Goal: Task Accomplishment & Management: Use online tool/utility

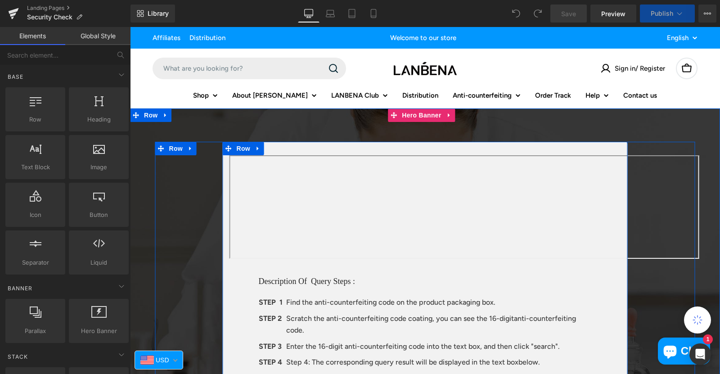
click at [287, 148] on div "Text Block Description Of Query Steps : Heading STEP 1 Text Block Find the anti…" at bounding box center [425, 346] width 405 height 408
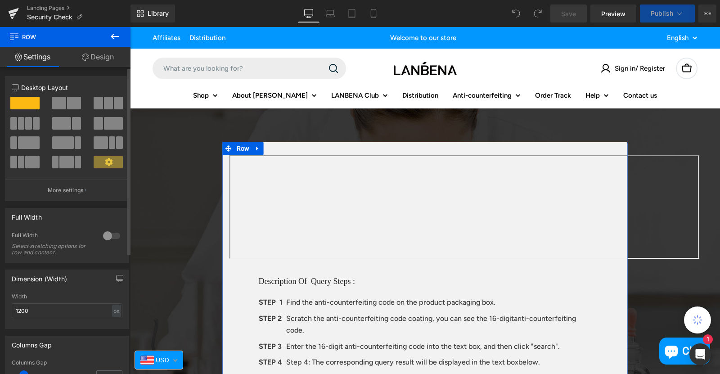
click at [101, 235] on div at bounding box center [112, 235] width 22 height 14
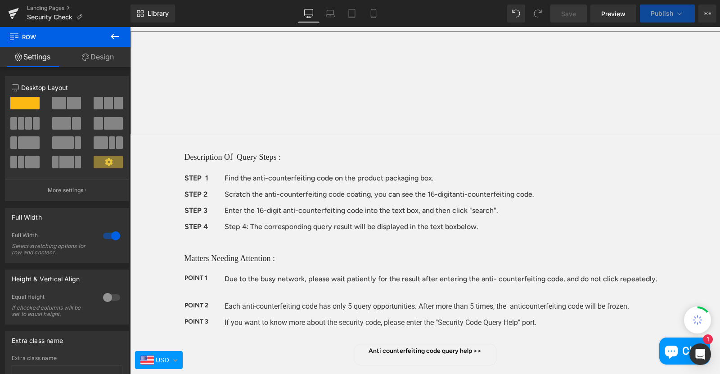
scroll to position [45, 0]
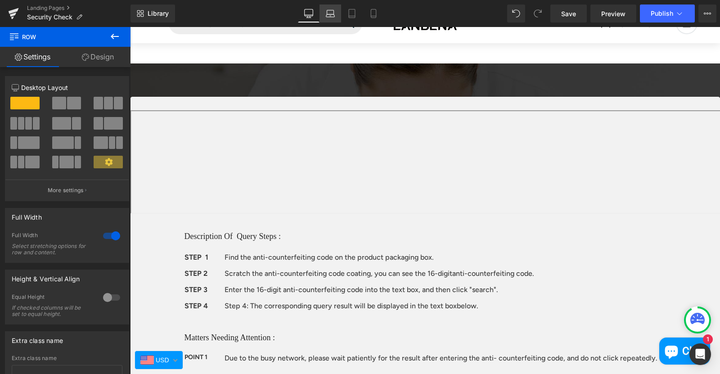
click at [331, 14] on icon at bounding box center [330, 13] width 9 height 9
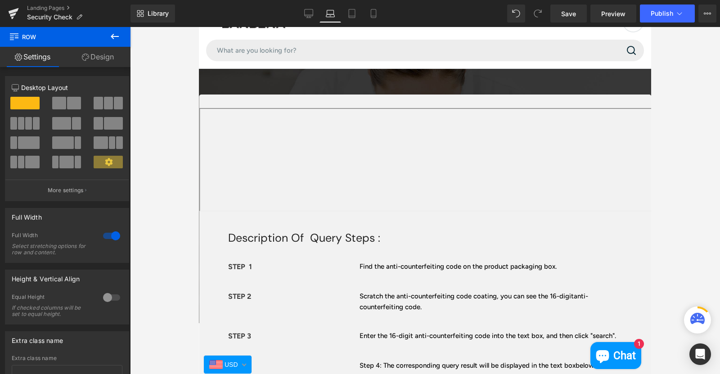
scroll to position [0, 0]
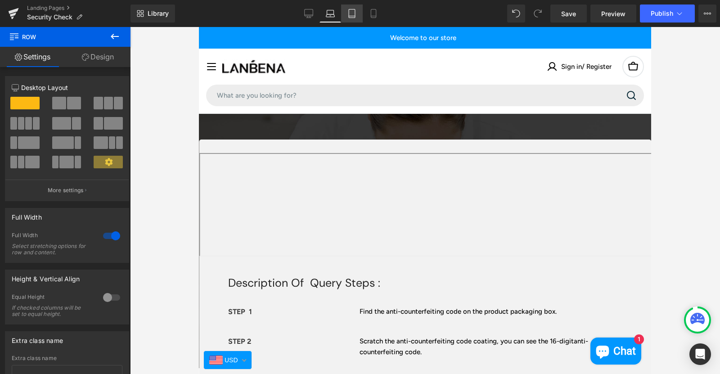
click at [349, 14] on icon at bounding box center [352, 13] width 6 height 9
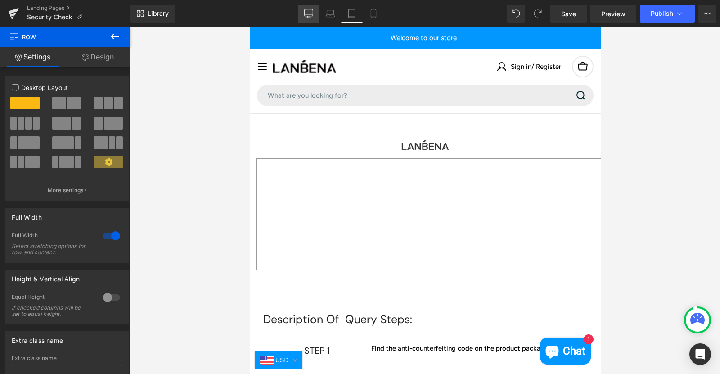
click at [313, 12] on link "Desktop" at bounding box center [309, 13] width 22 height 18
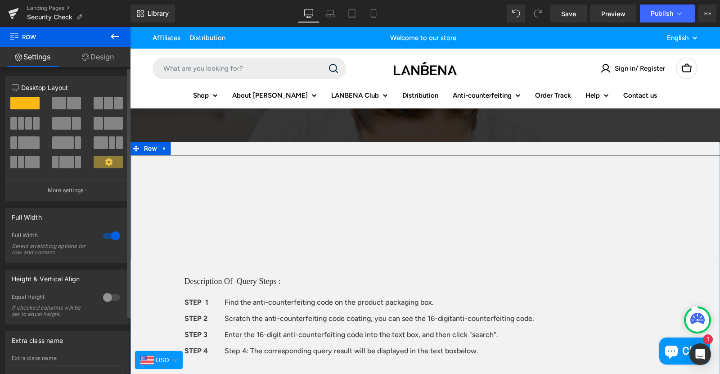
click at [107, 236] on div at bounding box center [112, 235] width 22 height 14
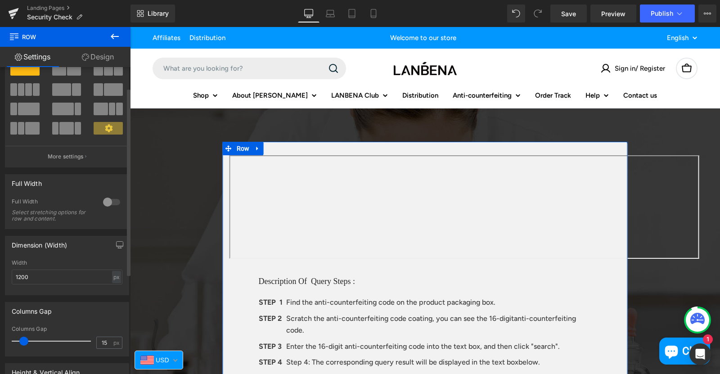
scroll to position [45, 0]
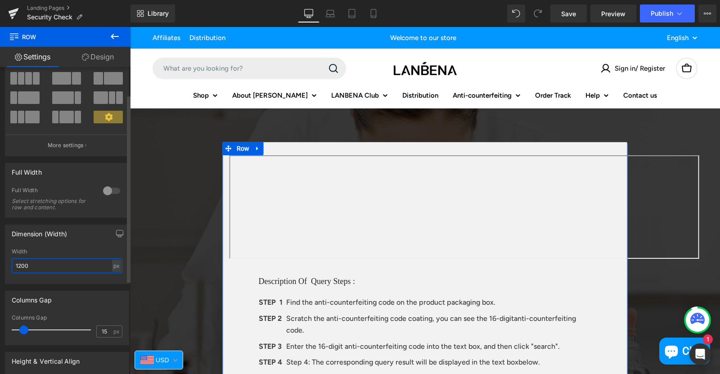
drag, startPoint x: 21, startPoint y: 268, endPoint x: 14, endPoint y: 267, distance: 7.2
click at [14, 267] on input "1200" at bounding box center [67, 265] width 111 height 15
click at [60, 284] on div "Columns Gap 15px Columns Gap 15 px" at bounding box center [67, 314] width 134 height 61
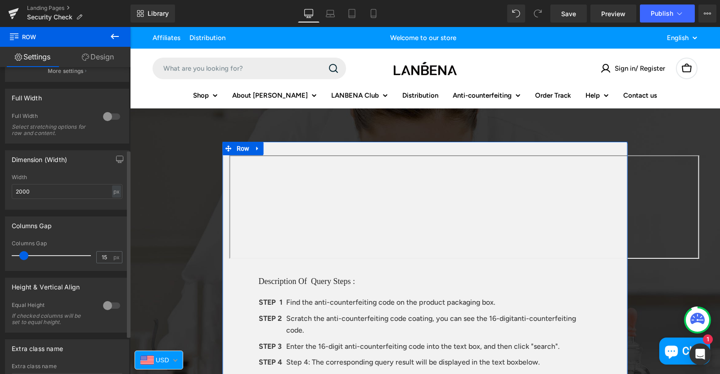
scroll to position [135, 0]
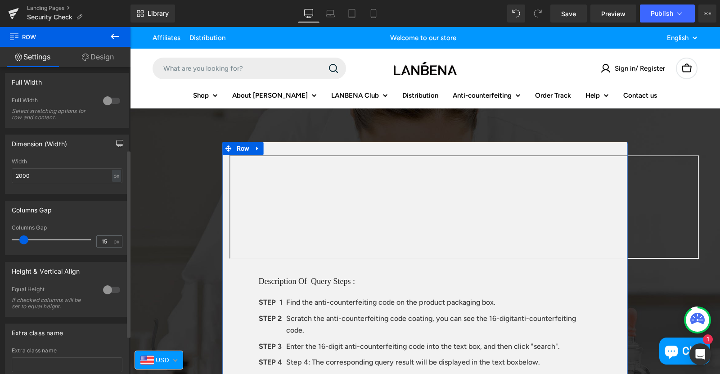
click at [116, 142] on icon "button" at bounding box center [119, 143] width 7 height 7
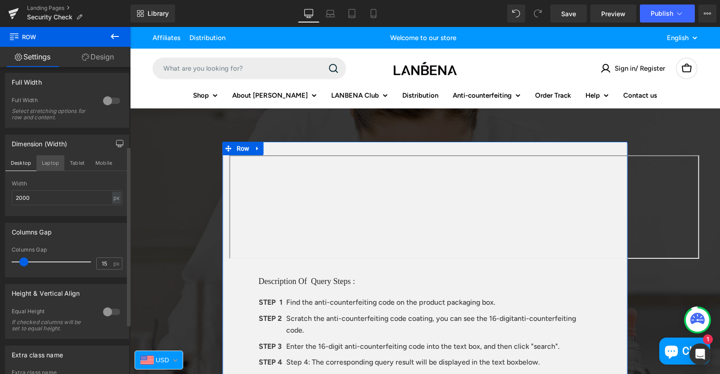
click at [56, 163] on button "Laptop" at bounding box center [50, 162] width 28 height 15
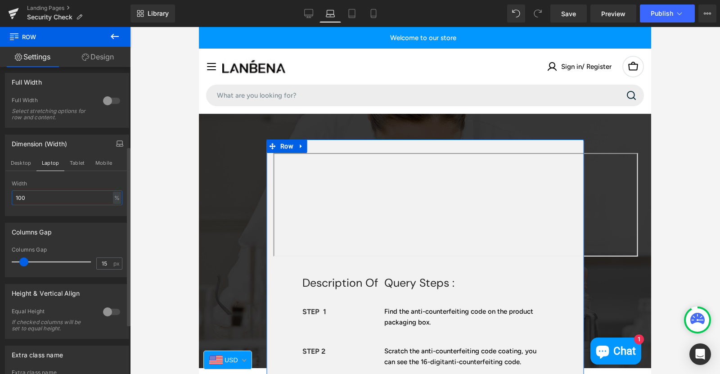
click at [21, 199] on input "100" at bounding box center [67, 197] width 111 height 15
click at [43, 198] on input "150" at bounding box center [67, 197] width 111 height 15
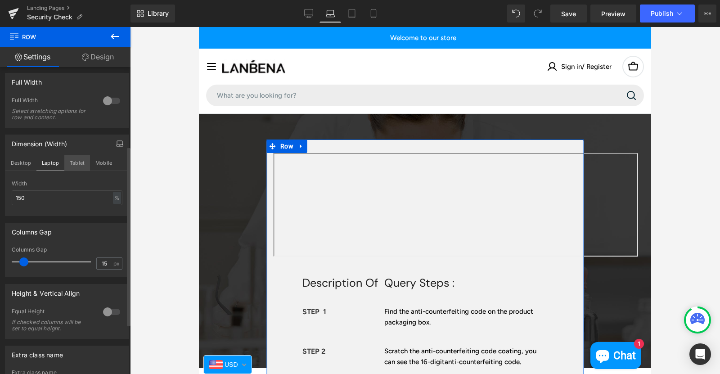
click at [74, 164] on button "Tablet" at bounding box center [77, 162] width 26 height 15
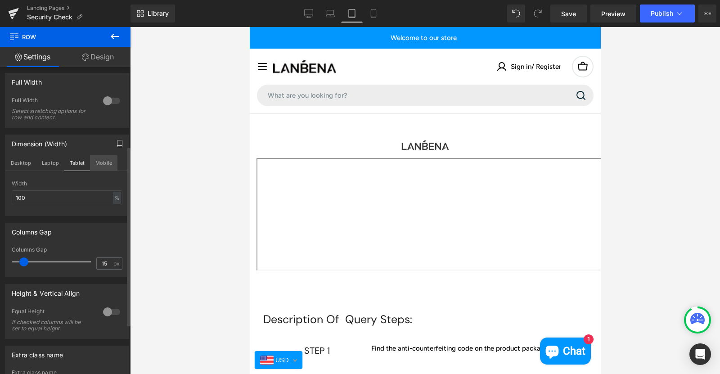
click at [104, 164] on button "Mobile" at bounding box center [103, 162] width 27 height 15
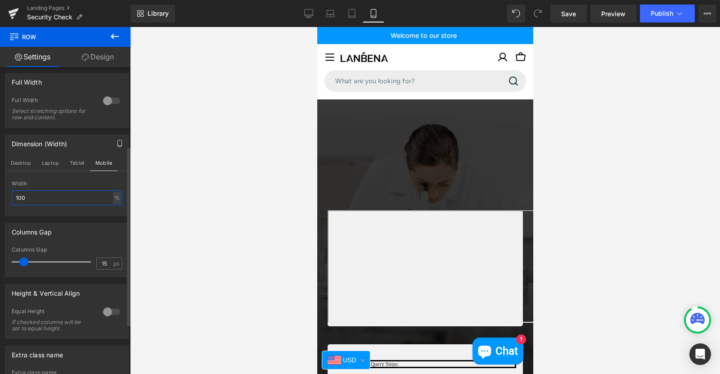
drag, startPoint x: 64, startPoint y: 195, endPoint x: 58, endPoint y: 195, distance: 6.3
click at [64, 195] on input "100" at bounding box center [67, 197] width 111 height 15
click at [21, 197] on input "100" at bounding box center [67, 197] width 111 height 15
type input "150"
click at [30, 218] on div "Columns Gap 15px Columns Gap 15 px" at bounding box center [67, 246] width 134 height 61
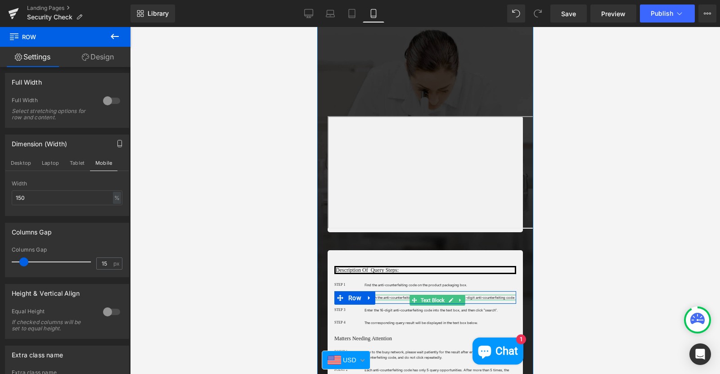
scroll to position [45, 0]
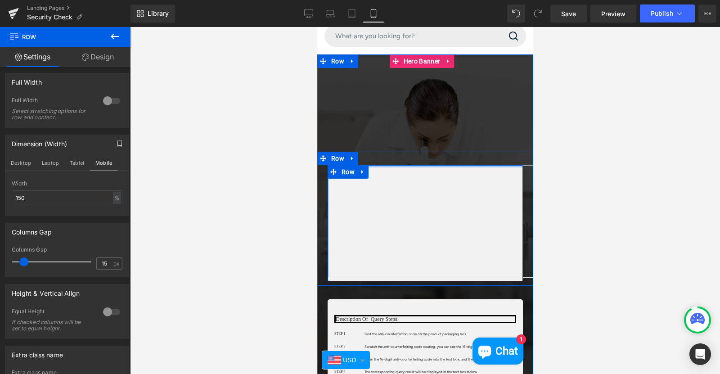
click at [456, 166] on div at bounding box center [424, 166] width 195 height 2
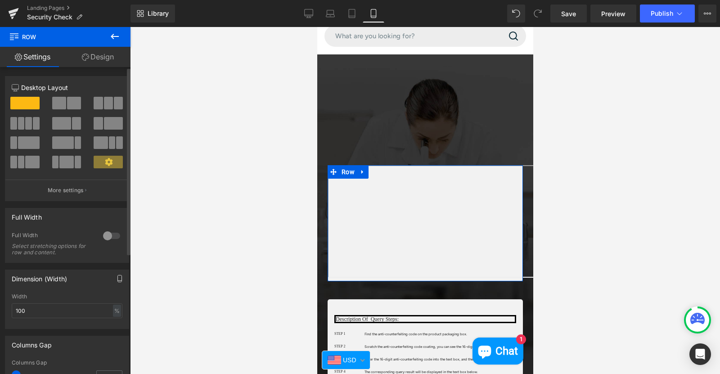
click at [116, 276] on icon "button" at bounding box center [119, 278] width 7 height 7
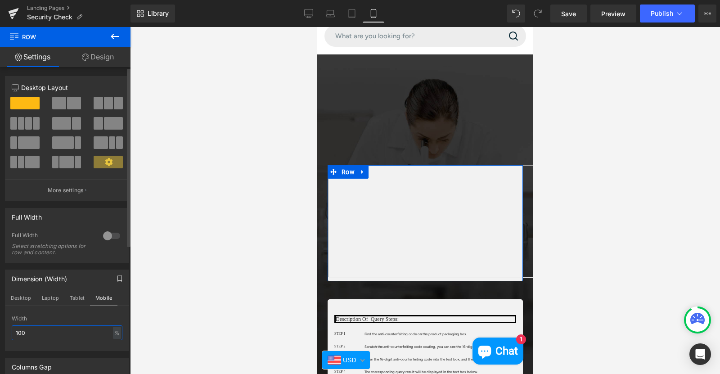
click at [18, 335] on input "100" at bounding box center [67, 332] width 111 height 15
click at [113, 330] on div "%" at bounding box center [117, 333] width 8 height 12
click at [111, 358] on li "px" at bounding box center [116, 359] width 11 height 13
click at [30, 333] on input "419" at bounding box center [67, 332] width 111 height 15
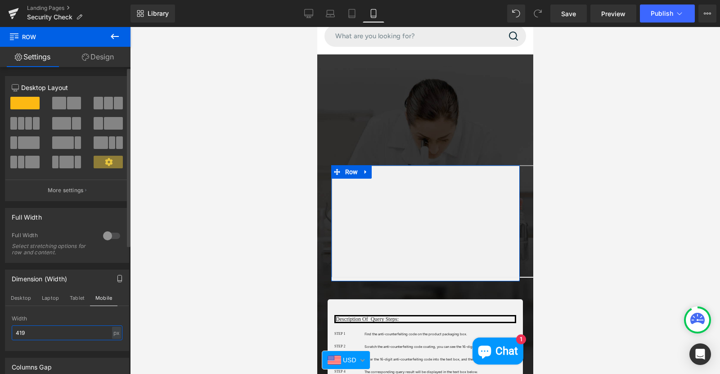
click at [30, 333] on input "419" at bounding box center [67, 332] width 111 height 15
type input "500"
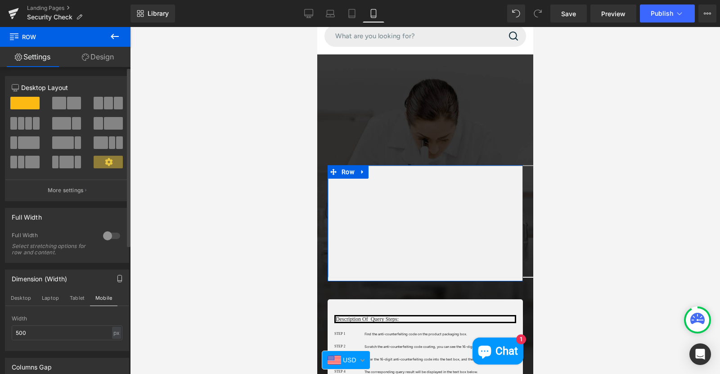
click at [33, 350] on div at bounding box center [67, 347] width 111 height 6
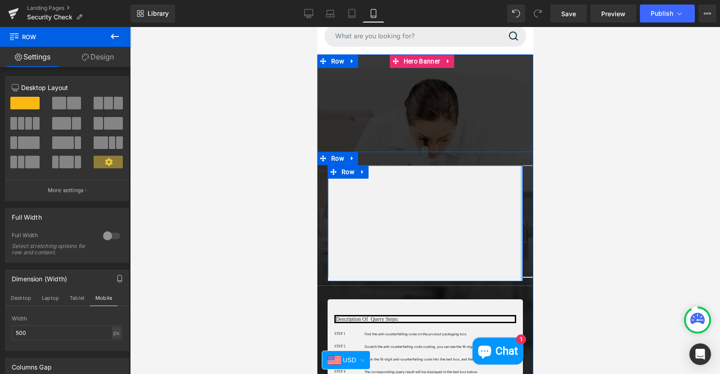
drag, startPoint x: 514, startPoint y: 278, endPoint x: 530, endPoint y: 276, distance: 16.8
click at [530, 276] on html "Skip to content Affiliates Distribution Welcome to our store Language English E…" at bounding box center [425, 155] width 216 height 347
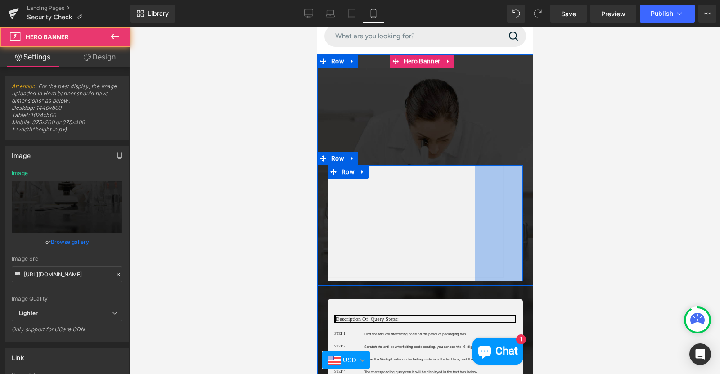
click at [465, 132] on span "Text Block Row 107px Row Description Of Query Steps: Heading STEP 1 Heading Fin…" at bounding box center [425, 292] width 216 height 398
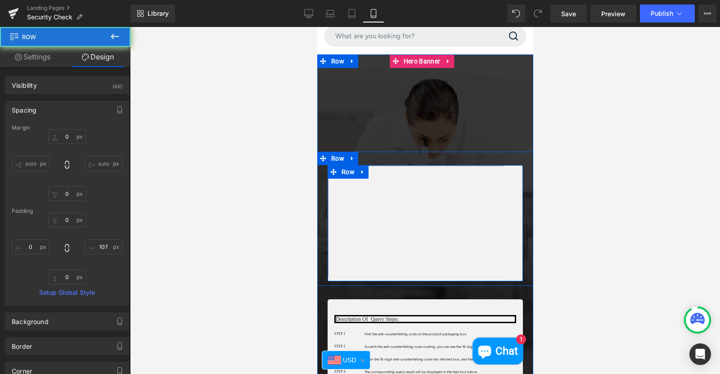
type input "0"
type input "107"
type input "0"
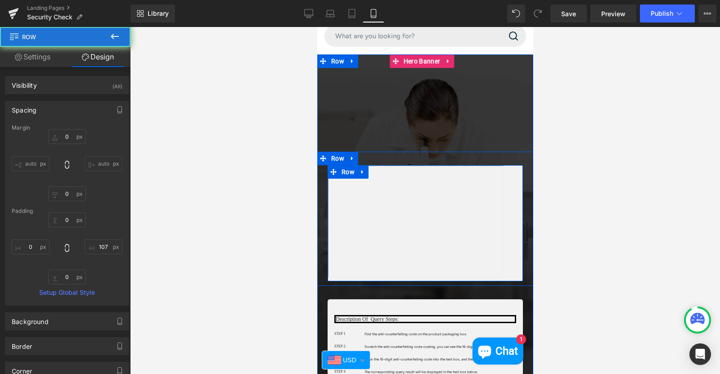
type input "0"
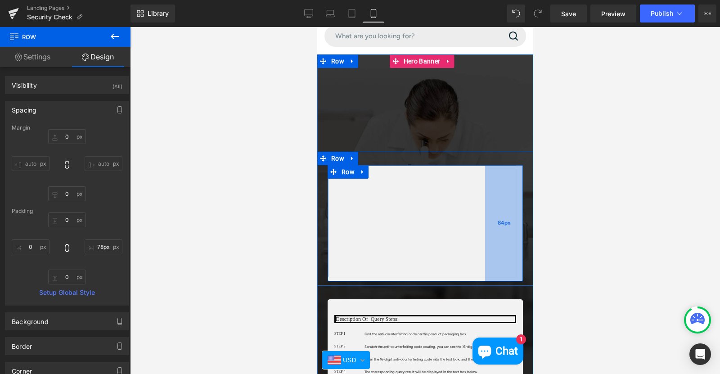
type input "77px"
drag, startPoint x: 490, startPoint y: 215, endPoint x: 503, endPoint y: 214, distance: 13.6
click at [503, 214] on div "77px" at bounding box center [505, 223] width 35 height 116
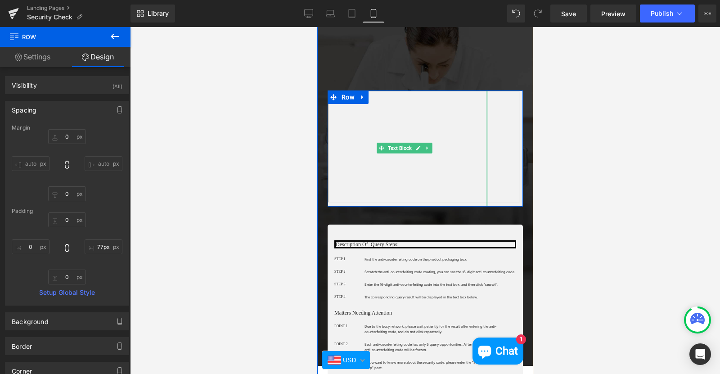
scroll to position [135, 0]
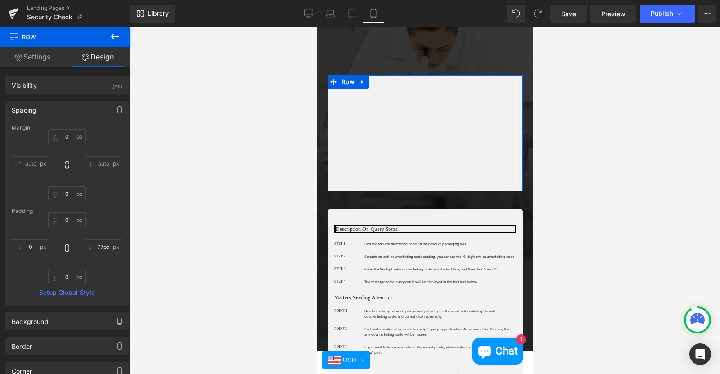
click at [42, 60] on link "Settings" at bounding box center [32, 57] width 65 height 20
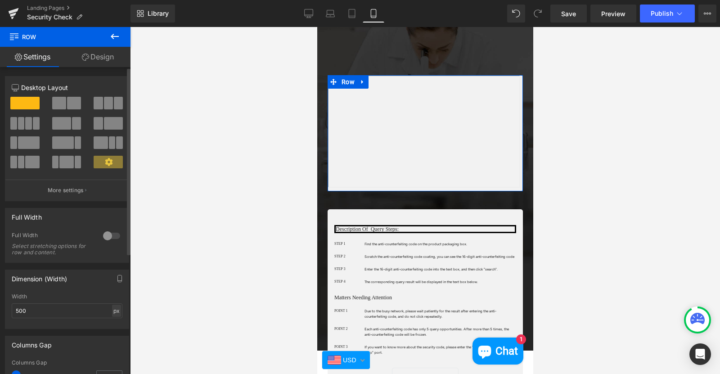
click at [112, 310] on div "px" at bounding box center [116, 310] width 9 height 12
click at [114, 327] on li "%" at bounding box center [116, 324] width 11 height 13
type input "100"
click at [51, 307] on input "100" at bounding box center [67, 310] width 111 height 15
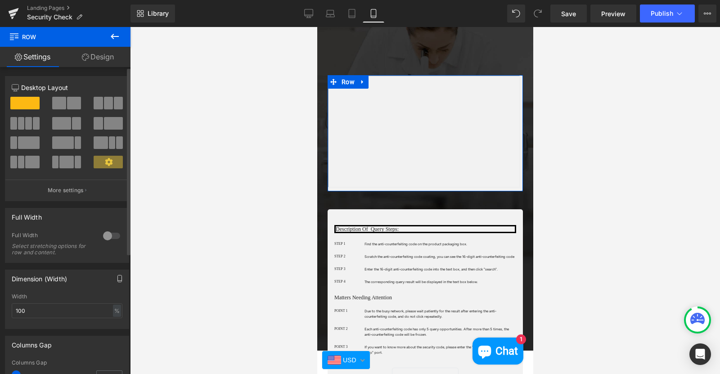
click at [116, 280] on icon "button" at bounding box center [119, 278] width 7 height 7
click at [75, 299] on button "Tablet" at bounding box center [77, 297] width 26 height 15
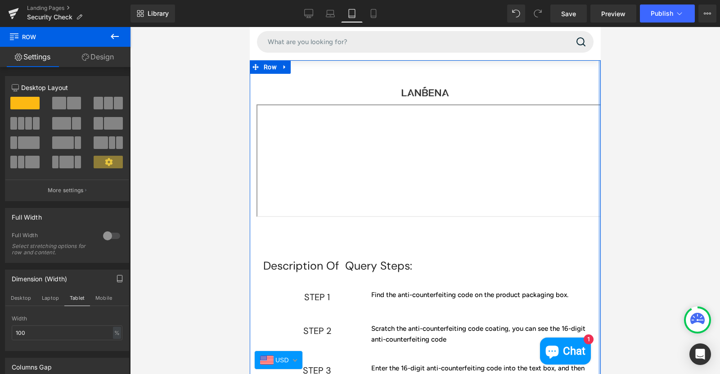
scroll to position [38, 0]
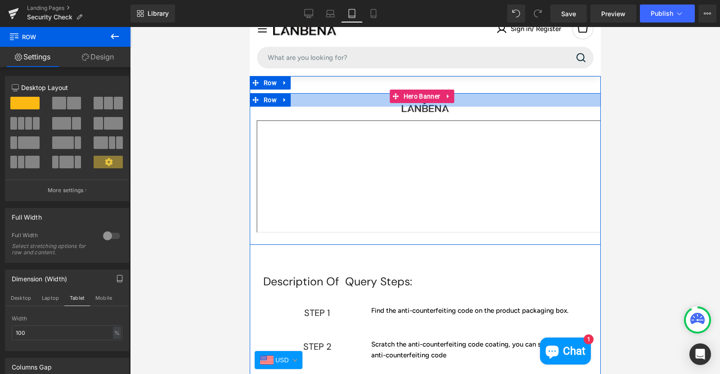
click at [458, 100] on div at bounding box center [424, 99] width 351 height 13
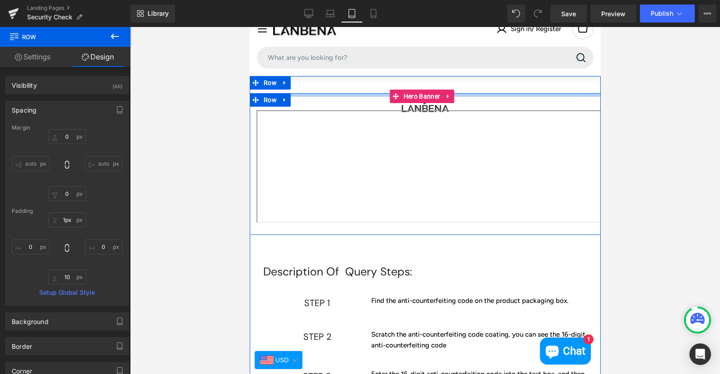
type input "0px"
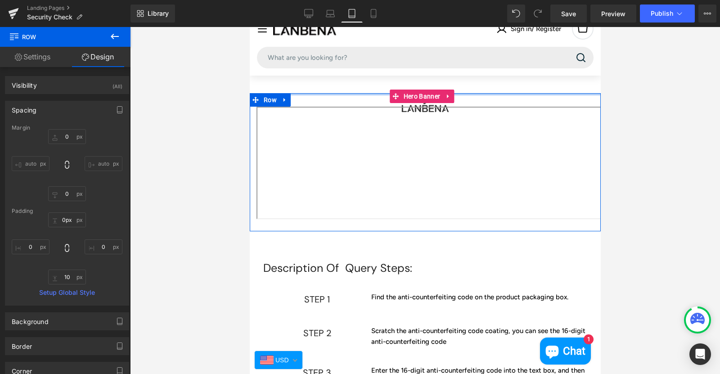
drag, startPoint x: 571, startPoint y: 93, endPoint x: 535, endPoint y: 75, distance: 40.2
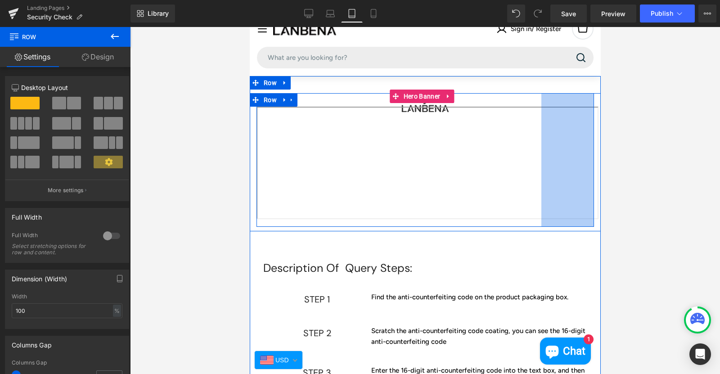
drag, startPoint x: 586, startPoint y: 225, endPoint x: 533, endPoint y: 220, distance: 52.8
click at [533, 220] on div "Text Block Row 117px" at bounding box center [424, 160] width 337 height 134
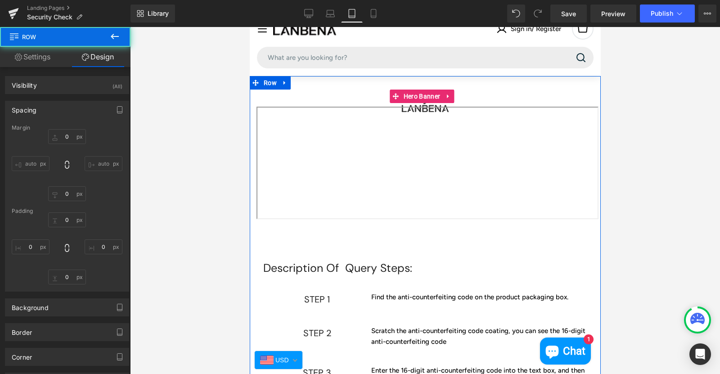
type input "0"
type input "30"
type input "117"
type input "10"
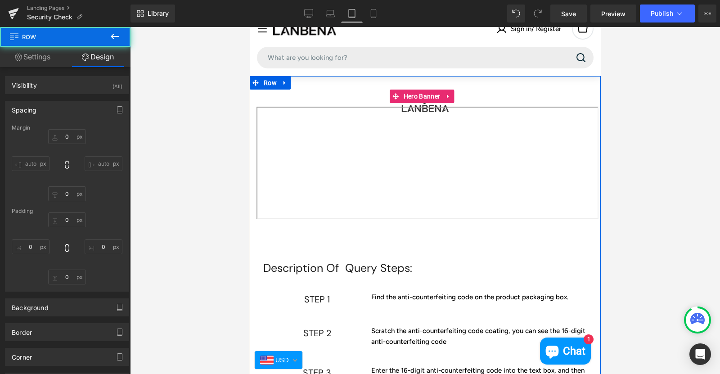
type input "0"
click at [482, 259] on h1 "Description Of Query Steps:" at bounding box center [425, 268] width 324 height 20
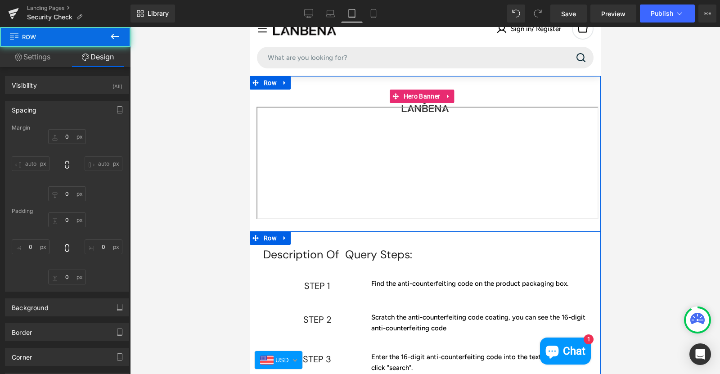
type input "0"
type input "10"
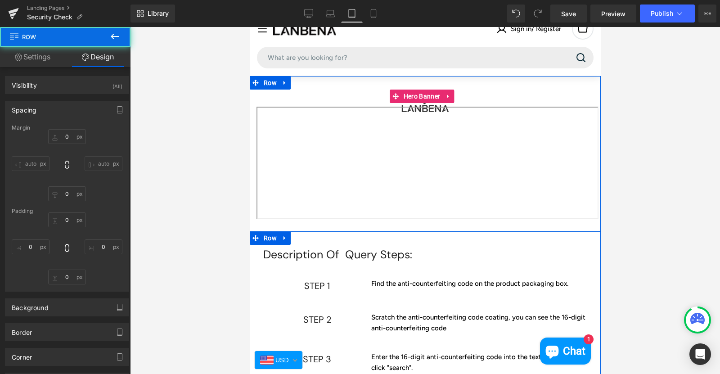
type input "0"
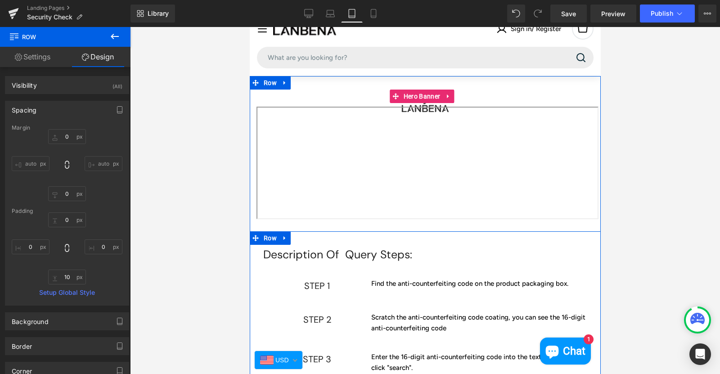
click at [32, 59] on link "Settings" at bounding box center [32, 57] width 65 height 20
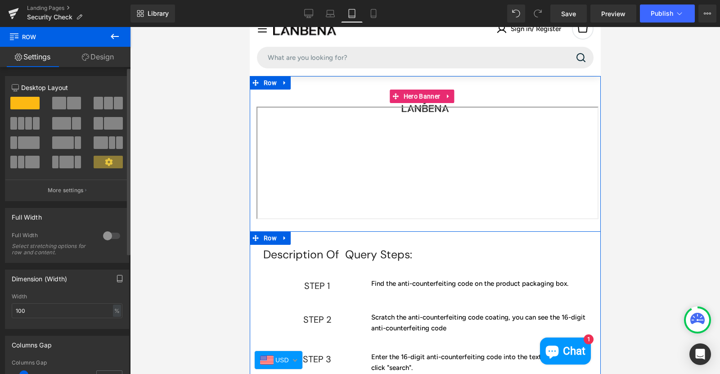
click at [116, 278] on icon "button" at bounding box center [119, 278] width 7 height 7
click at [51, 296] on button "Laptop" at bounding box center [50, 297] width 28 height 15
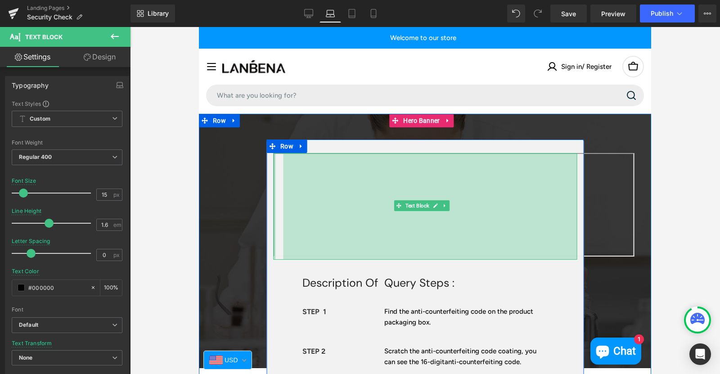
drag, startPoint x: 274, startPoint y: 209, endPoint x: 358, endPoint y: 213, distance: 84.2
click at [358, 213] on div "Text Block 653px" at bounding box center [425, 206] width 304 height 107
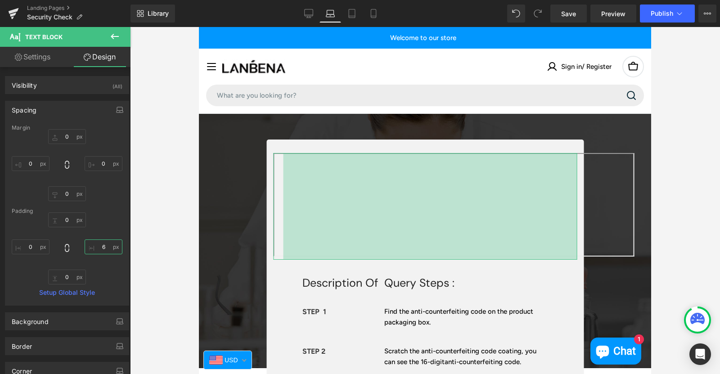
click at [100, 245] on input "6" at bounding box center [104, 246] width 38 height 15
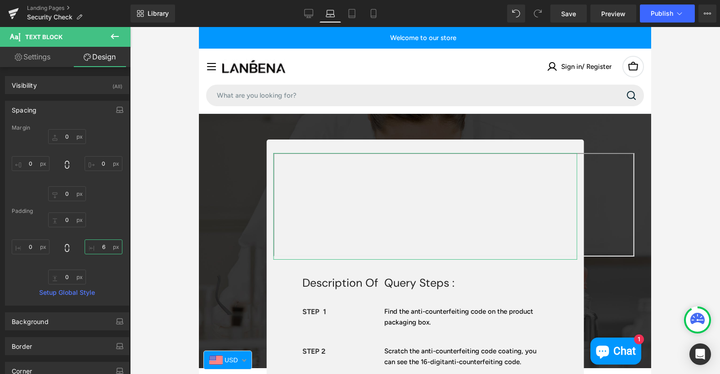
click at [100, 245] on input "6" at bounding box center [104, 246] width 38 height 15
click at [109, 212] on div "Padding" at bounding box center [67, 211] width 111 height 6
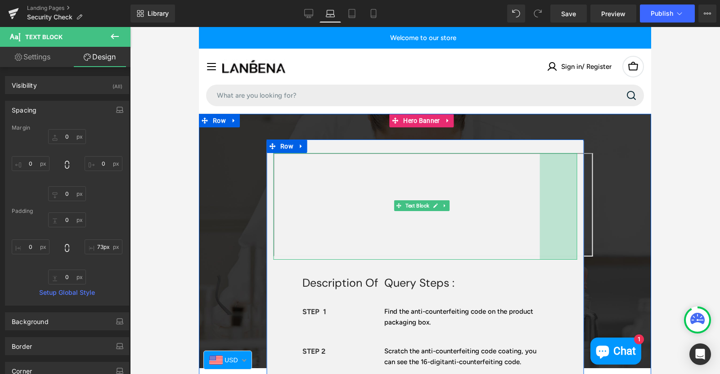
type input "72px"
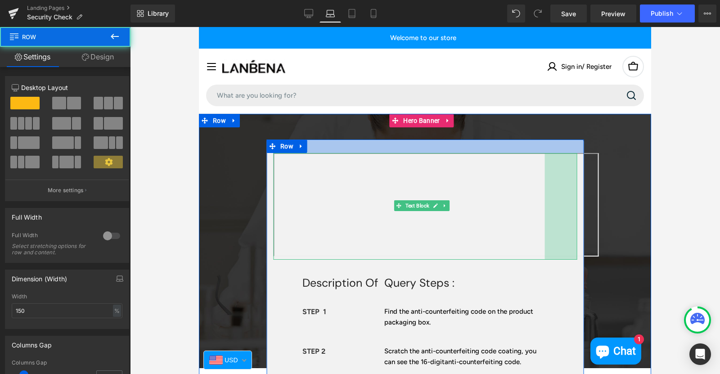
click at [537, 148] on div at bounding box center [424, 145] width 317 height 13
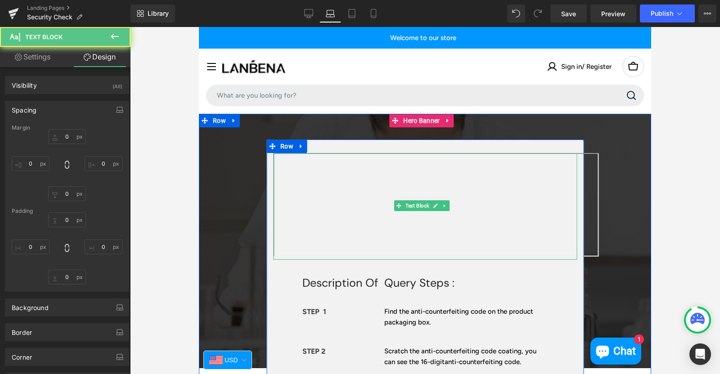
type input "0"
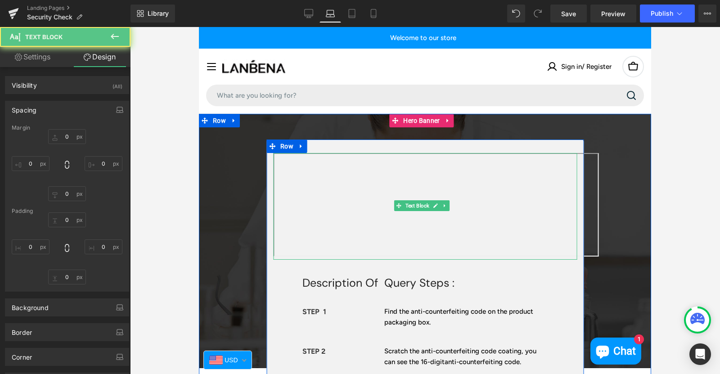
type input "72"
type input "0"
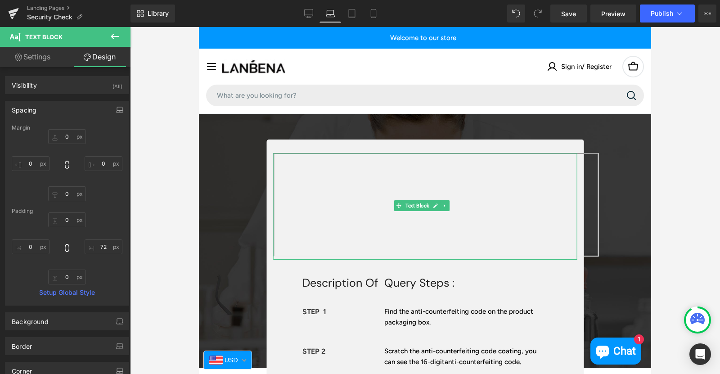
click at [37, 58] on link "Settings" at bounding box center [32, 57] width 65 height 20
type input "100"
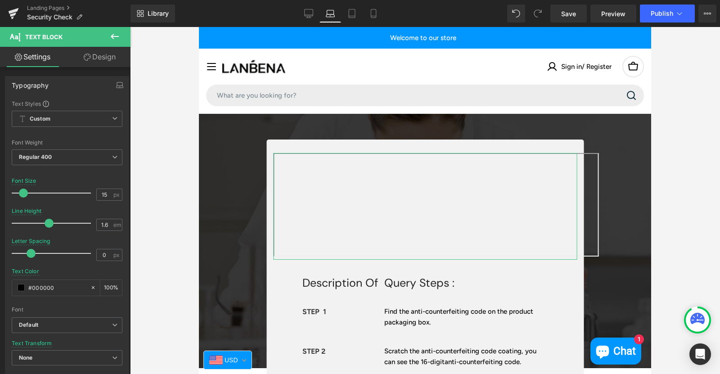
click at [92, 54] on link "Design" at bounding box center [99, 57] width 65 height 20
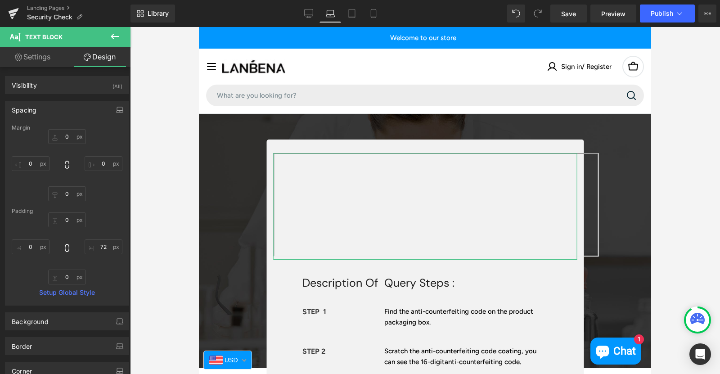
type input "0"
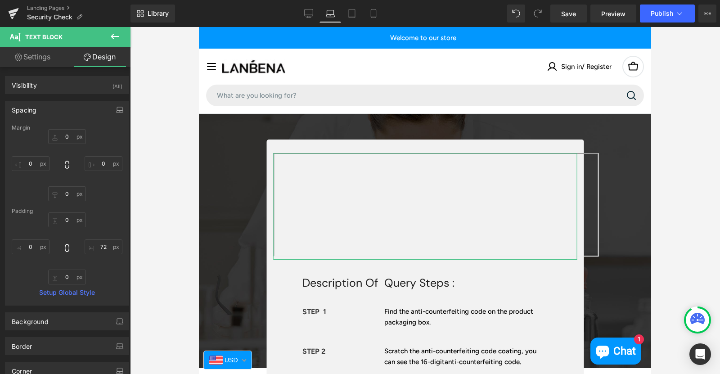
type input "72"
type input "0"
click at [36, 60] on link "Settings" at bounding box center [32, 57] width 65 height 20
type input "100"
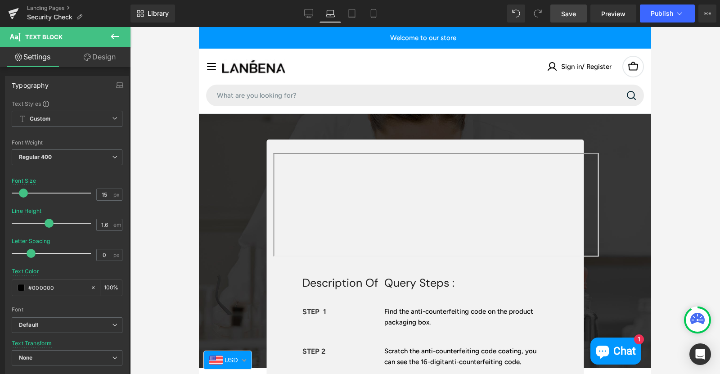
click at [567, 13] on span "Save" at bounding box center [568, 13] width 15 height 9
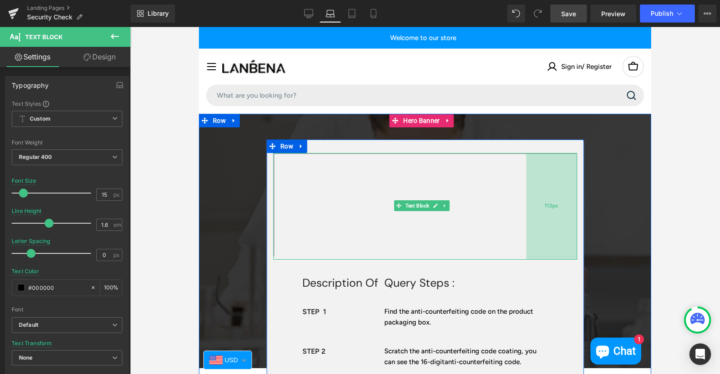
drag, startPoint x: 567, startPoint y: 236, endPoint x: 548, endPoint y: 231, distance: 19.2
click at [547, 231] on div "113px" at bounding box center [551, 206] width 51 height 107
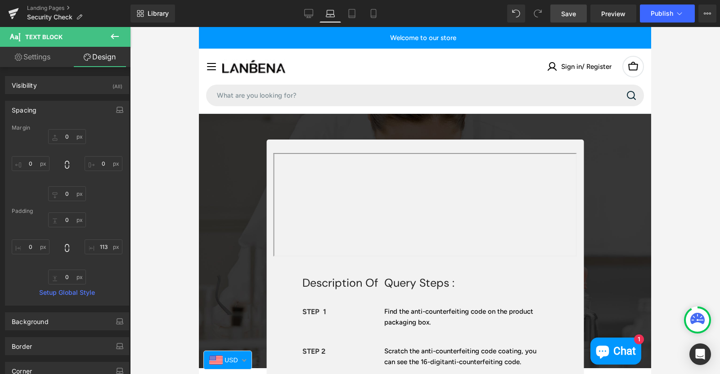
click at [574, 13] on span "Save" at bounding box center [568, 13] width 15 height 9
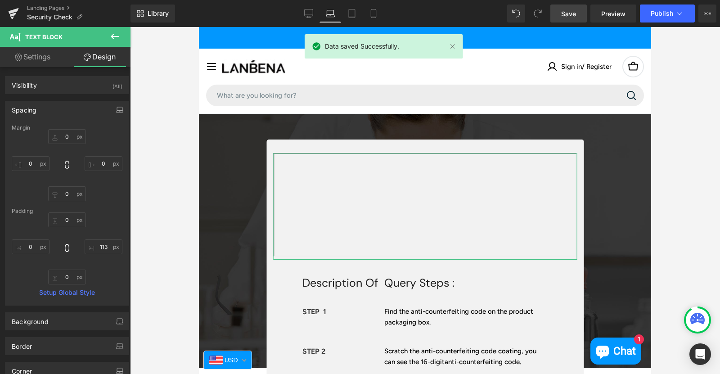
click at [31, 60] on link "Settings" at bounding box center [32, 57] width 65 height 20
type input "100"
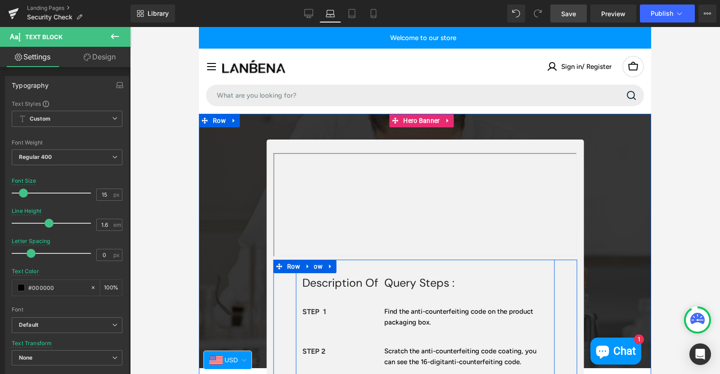
click at [368, 265] on div "Description Of Query Steps : Heading STEP 1 Text Block Find the anti-counterfei…" at bounding box center [424, 357] width 259 height 196
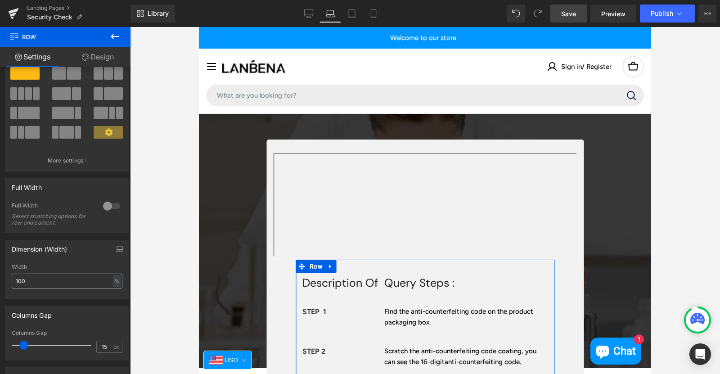
scroll to position [45, 0]
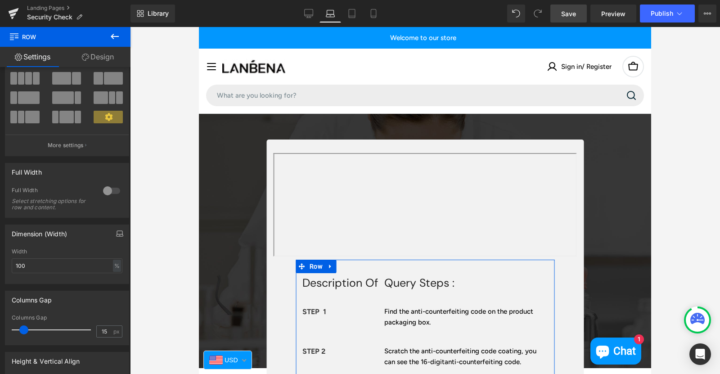
click at [116, 235] on icon "button" at bounding box center [119, 233] width 7 height 7
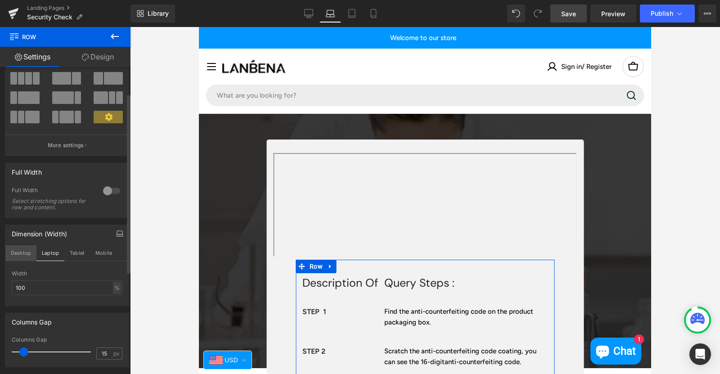
click at [14, 251] on button "Desktop" at bounding box center [20, 252] width 31 height 15
type input "1200"
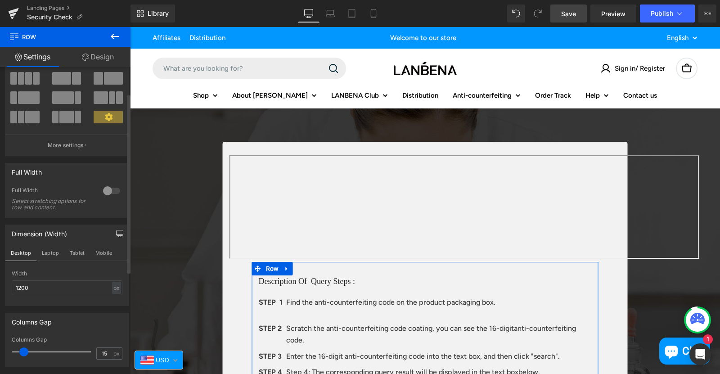
scroll to position [3, 0]
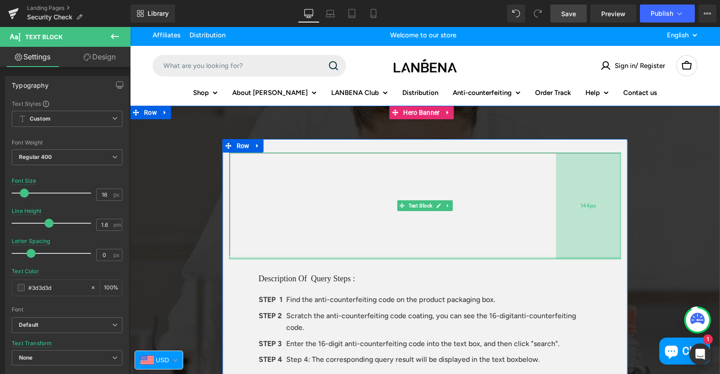
click at [552, 258] on div at bounding box center [424, 258] width 391 height 2
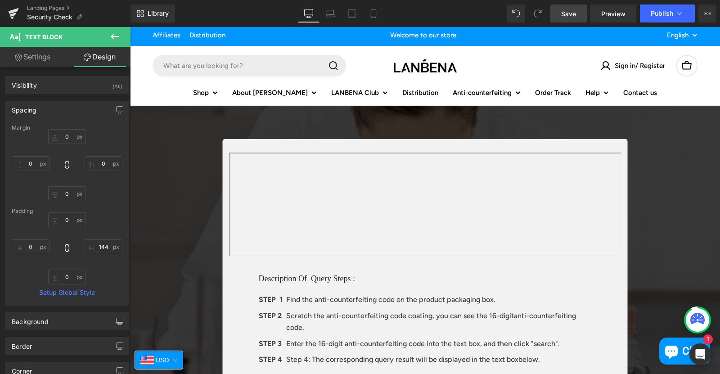
click at [568, 14] on span "Save" at bounding box center [568, 13] width 15 height 9
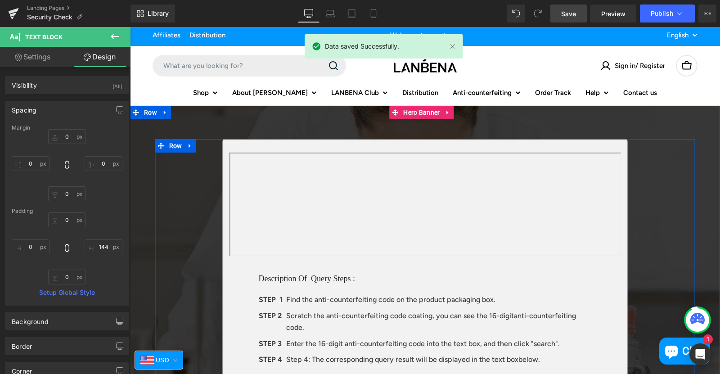
click at [654, 157] on div "Text Block 144px Description Of Query Steps : Heading STEP 1 Text Block Find th…" at bounding box center [425, 343] width 540 height 408
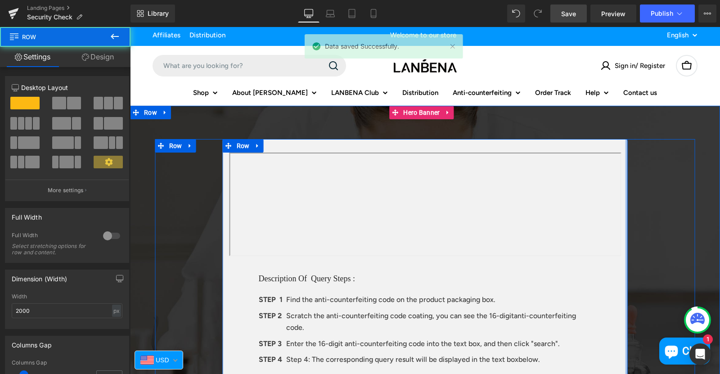
drag, startPoint x: 622, startPoint y: 150, endPoint x: 633, endPoint y: 150, distance: 10.8
click at [633, 150] on div "Text Block 144px Description Of Query Steps : Heading STEP 1 Text Block Find th…" at bounding box center [425, 343] width 540 height 408
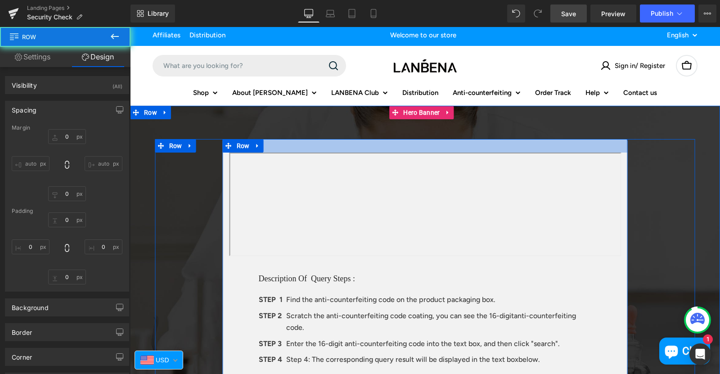
type input "0"
type input "30"
type input "0"
type input "30"
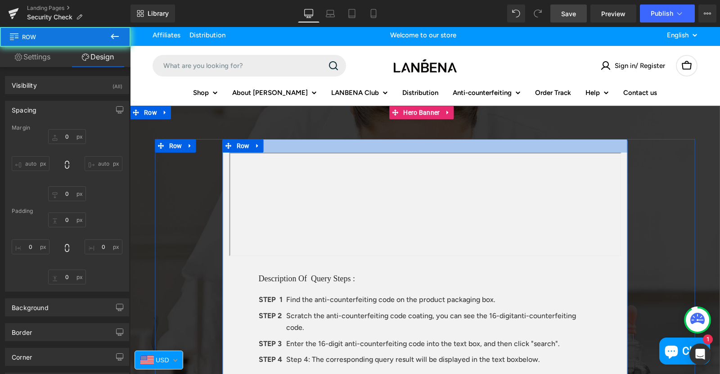
type input "0"
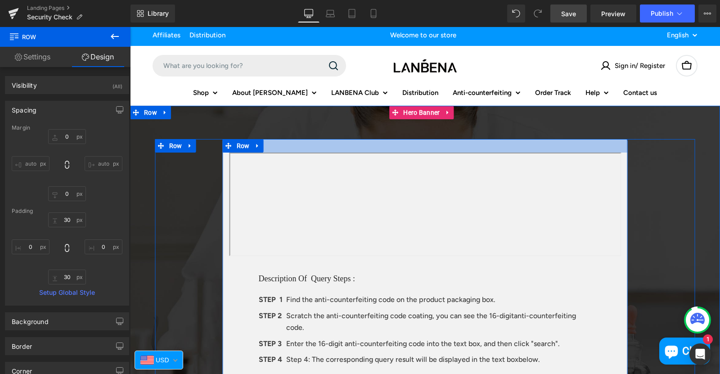
click at [285, 147] on div at bounding box center [425, 145] width 405 height 13
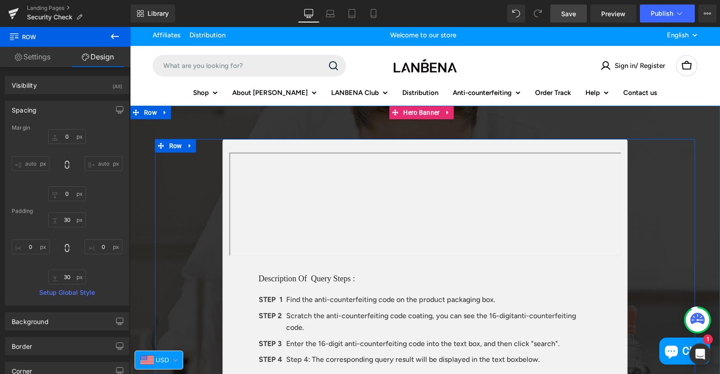
click at [130, 27] on div at bounding box center [130, 27] width 0 height 0
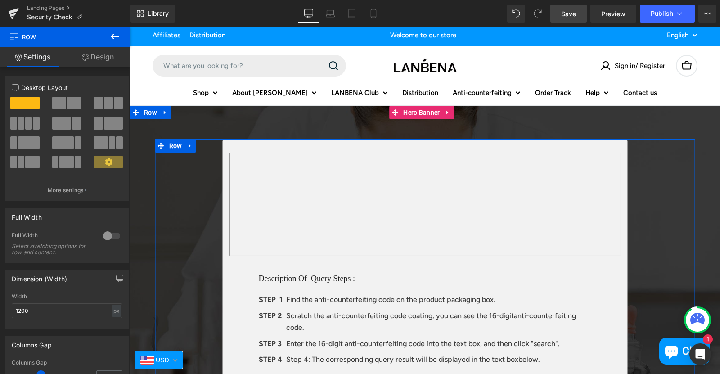
click at [164, 258] on div "Text Block 144px Description Of Query Steps : Heading STEP 1 Text Block Find th…" at bounding box center [425, 343] width 540 height 408
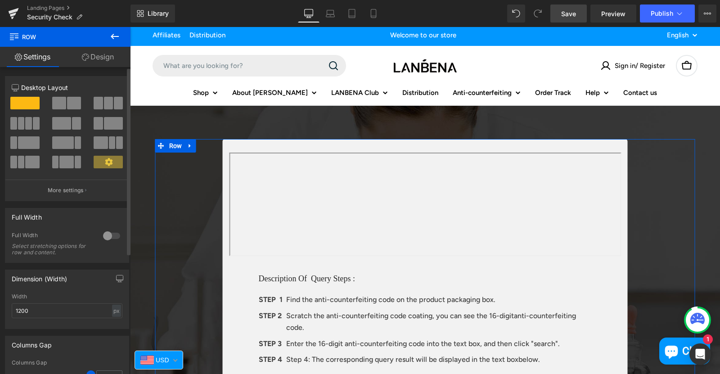
click at [106, 237] on div at bounding box center [112, 235] width 22 height 14
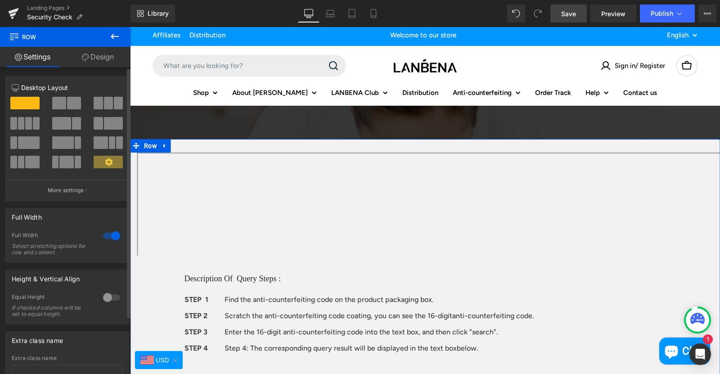
click at [106, 235] on div at bounding box center [112, 235] width 22 height 14
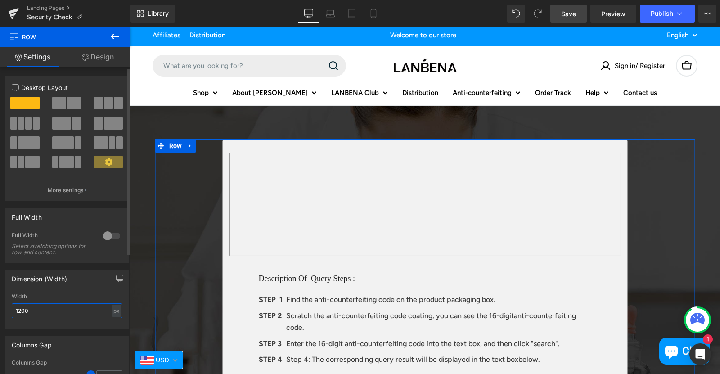
click at [23, 311] on input "1200" at bounding box center [67, 310] width 111 height 15
click at [18, 311] on input "1200" at bounding box center [67, 310] width 111 height 15
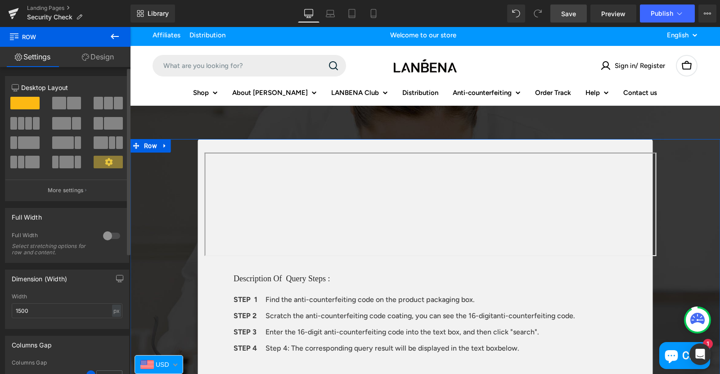
click at [37, 291] on div "Dimension (Width) 1500px Width 1500 px % px" at bounding box center [67, 298] width 124 height 59
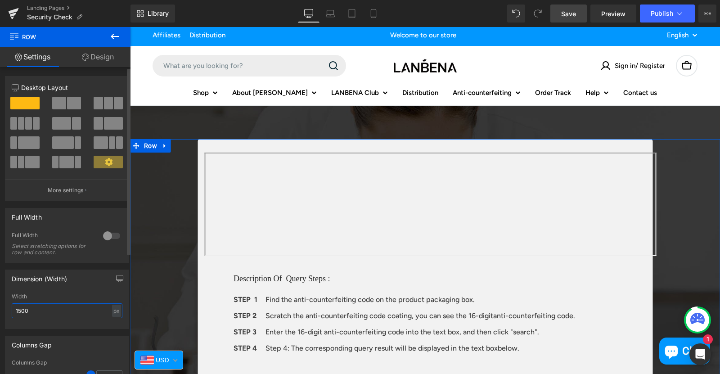
click at [18, 312] on input "1500" at bounding box center [67, 310] width 111 height 15
click at [42, 301] on div "Width 1800 px % px" at bounding box center [67, 310] width 111 height 35
click at [22, 313] on input "1800" at bounding box center [67, 310] width 111 height 15
type input "1500"
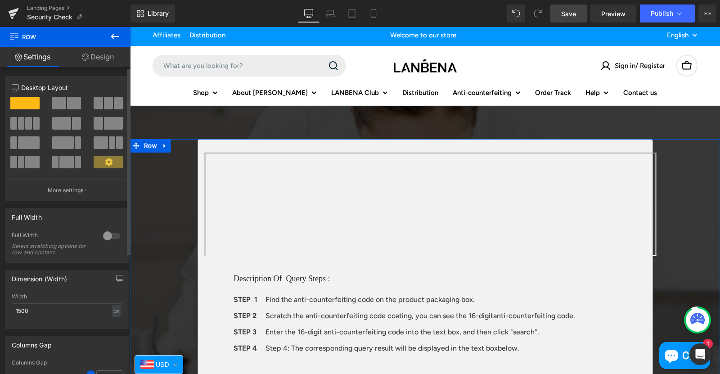
click at [39, 292] on div "Dimension (Width) 1500px Width 1500 px % px" at bounding box center [67, 298] width 124 height 59
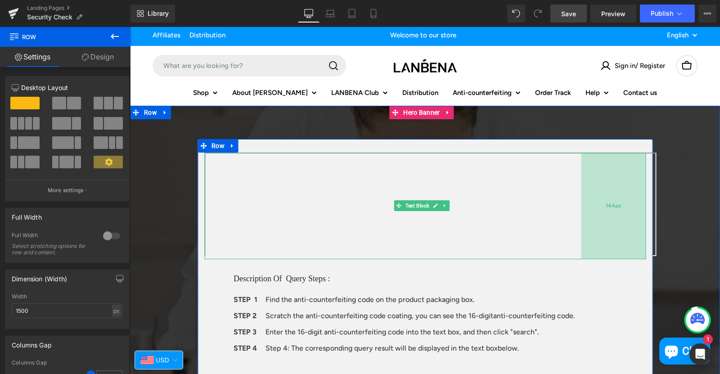
click at [596, 158] on div "144px" at bounding box center [613, 205] width 65 height 107
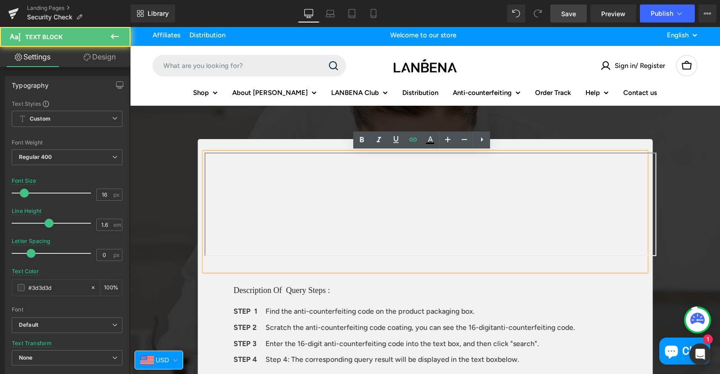
click at [647, 251] on iframe at bounding box center [430, 203] width 452 height 103
click at [573, 312] on p "Find the anti-counterfeiting code on the product packaging box." at bounding box center [440, 311] width 351 height 12
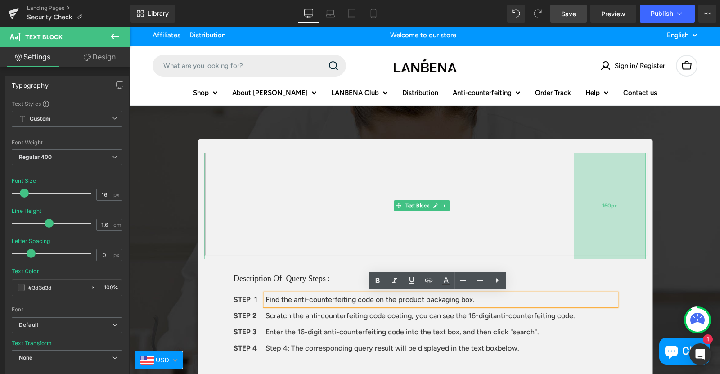
drag, startPoint x: 635, startPoint y: 204, endPoint x: 628, endPoint y: 205, distance: 7.3
click at [628, 205] on div "160px" at bounding box center [609, 205] width 72 height 107
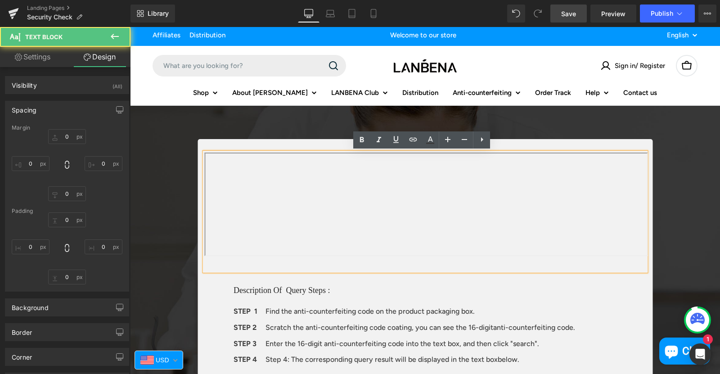
type input "0"
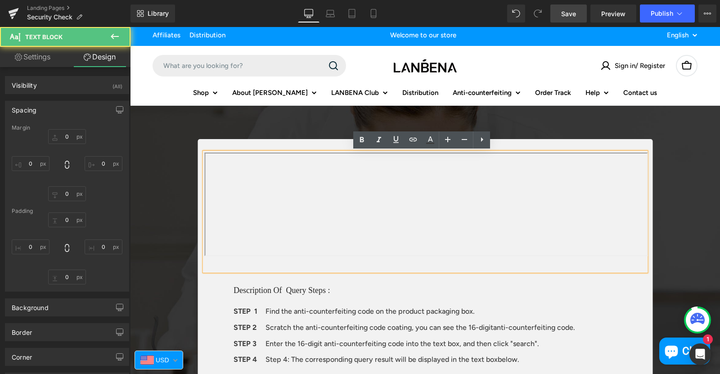
type input "160"
type input "0"
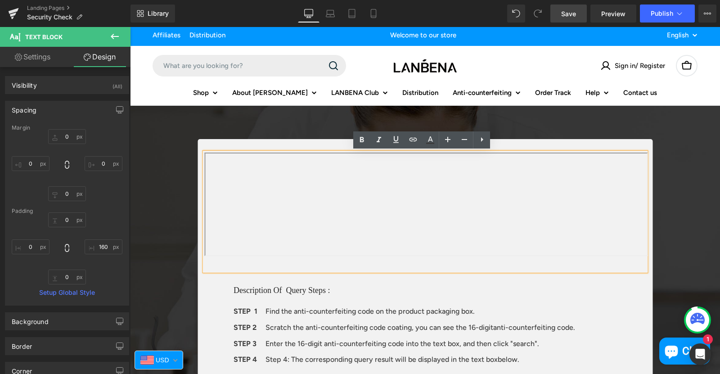
click at [569, 13] on span "Save" at bounding box center [568, 13] width 15 height 9
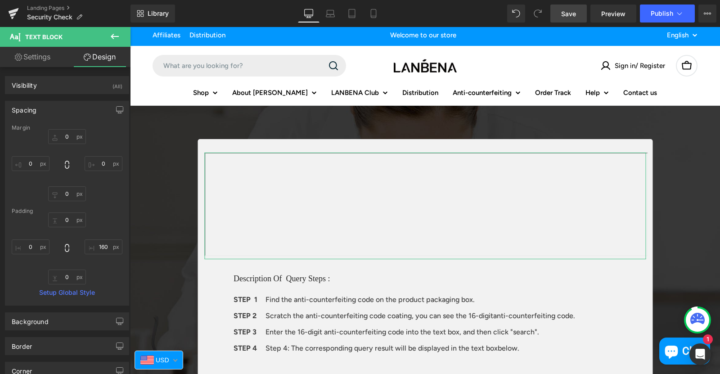
click at [30, 58] on link "Settings" at bounding box center [32, 57] width 65 height 20
type input "100"
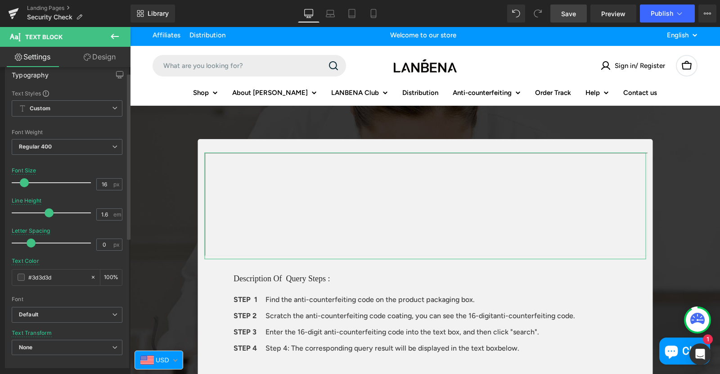
scroll to position [0, 0]
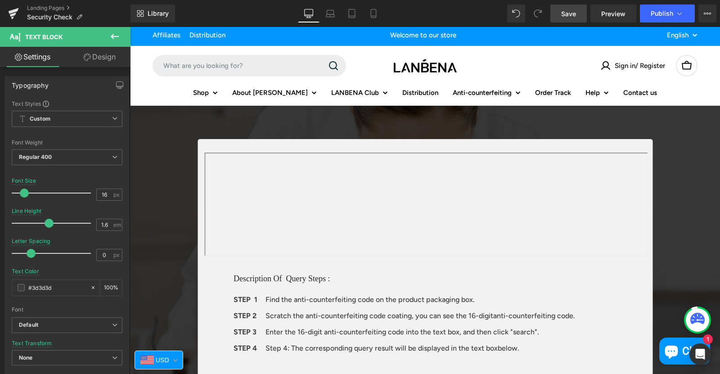
click at [564, 10] on span "Save" at bounding box center [568, 13] width 15 height 9
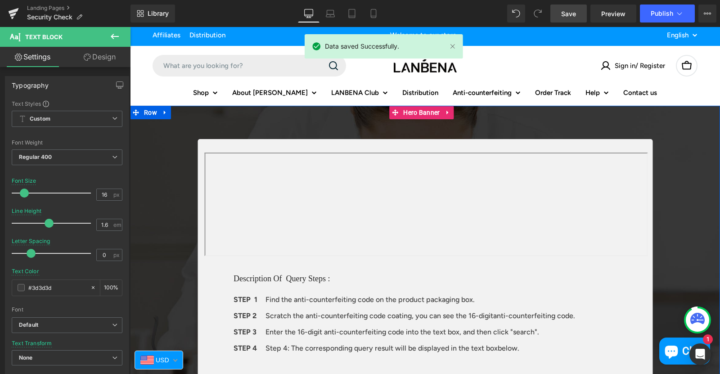
click at [344, 124] on img at bounding box center [425, 271] width 590 height 331
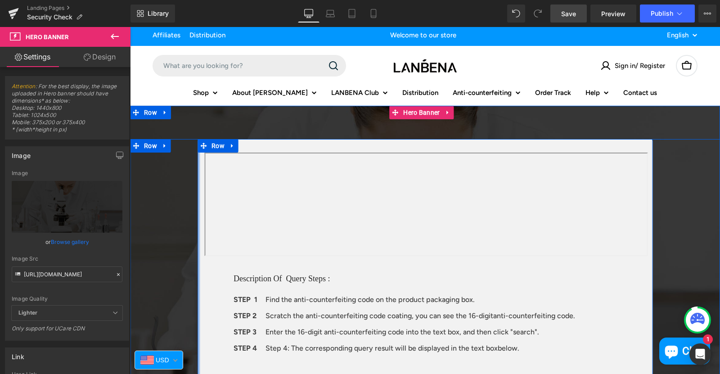
click at [199, 242] on div at bounding box center [198, 331] width 2 height 385
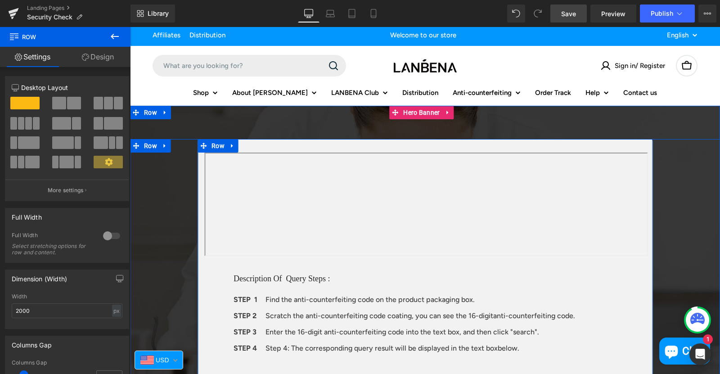
click at [201, 209] on div "Text Block 160px Description Of Query Steps : Heading STEP 1 Text Block Find th…" at bounding box center [424, 331] width 455 height 358
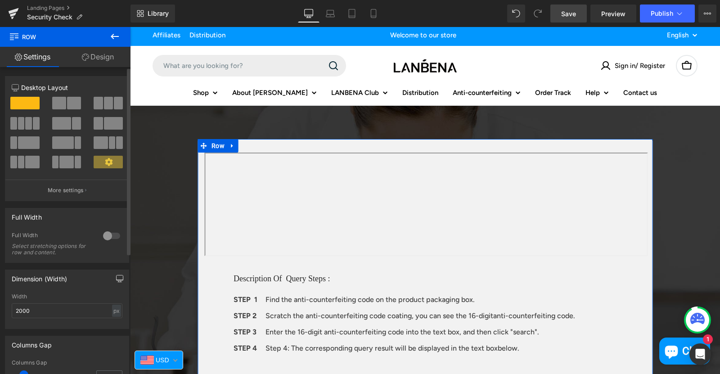
click at [118, 280] on icon "button" at bounding box center [119, 280] width 7 height 0
click at [47, 298] on button "Laptop" at bounding box center [50, 297] width 28 height 15
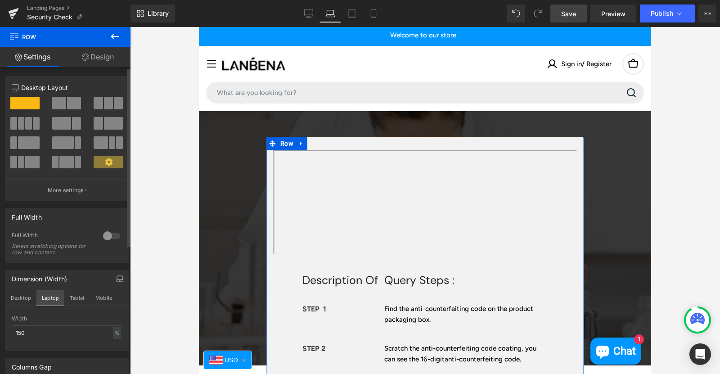
scroll to position [0, 0]
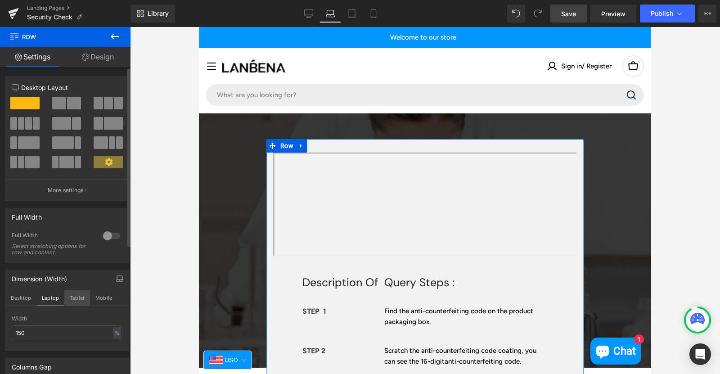
click at [76, 296] on button "Tablet" at bounding box center [77, 297] width 26 height 15
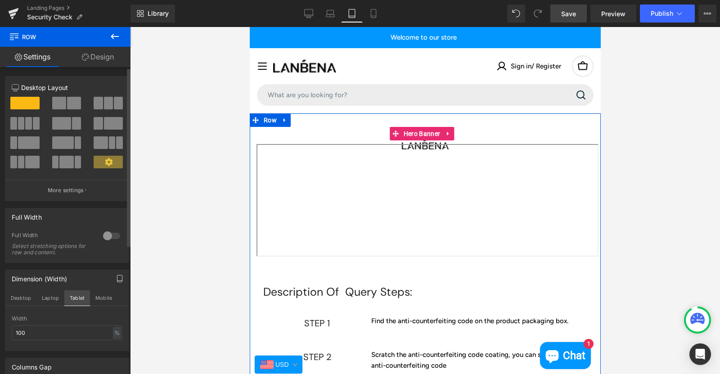
scroll to position [0, 0]
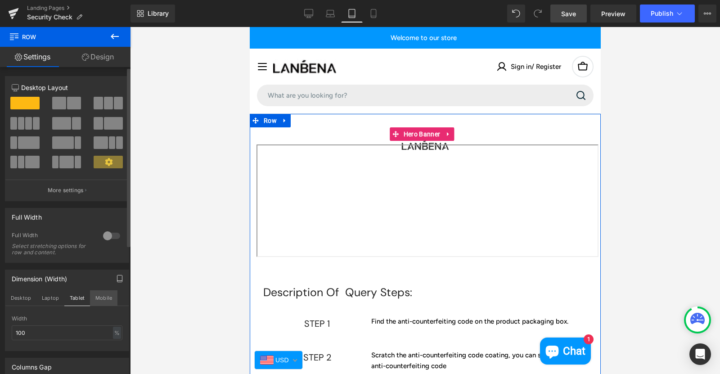
click at [98, 298] on button "Mobile" at bounding box center [103, 297] width 27 height 15
type input "150"
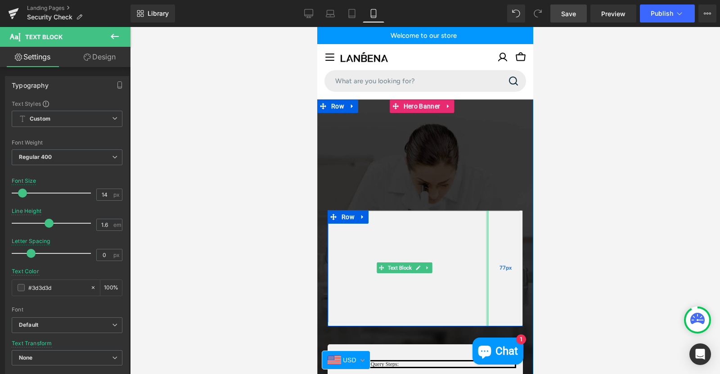
click at [481, 262] on div "Text Block Row 77px" at bounding box center [424, 268] width 195 height 116
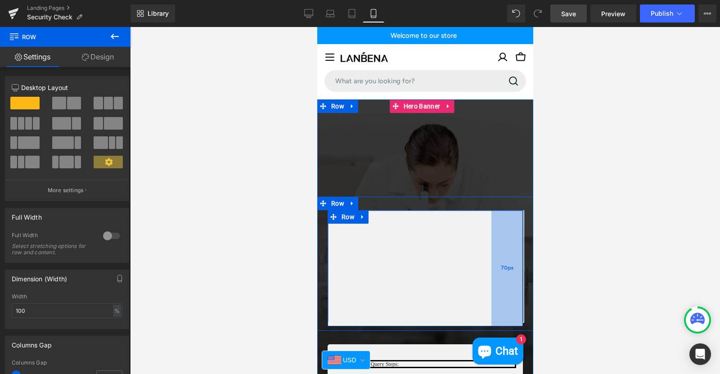
drag, startPoint x: 482, startPoint y: 301, endPoint x: 926, endPoint y: 283, distance: 444.3
click at [491, 301] on div "70px" at bounding box center [506, 268] width 31 height 116
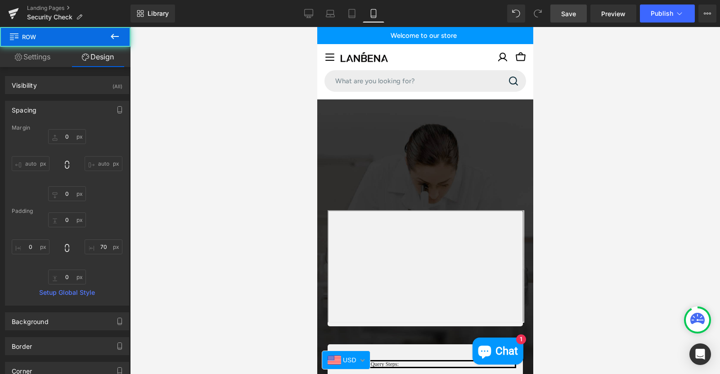
type input "0"
type input "70"
type input "0"
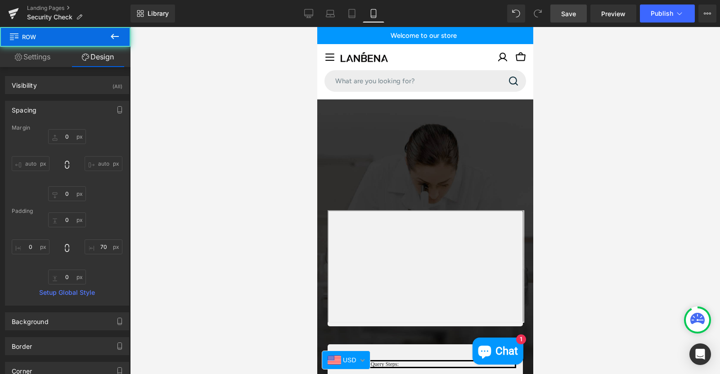
type input "0"
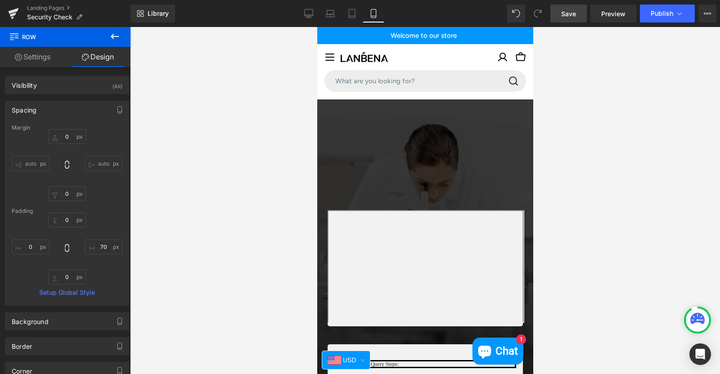
click at [572, 13] on span "Save" at bounding box center [568, 13] width 15 height 9
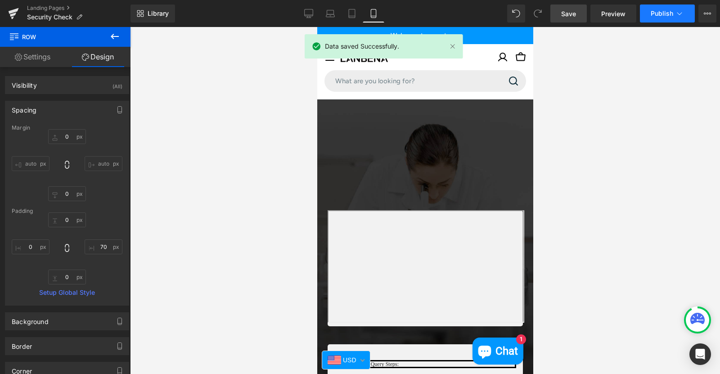
click at [666, 8] on button "Publish" at bounding box center [667, 13] width 55 height 18
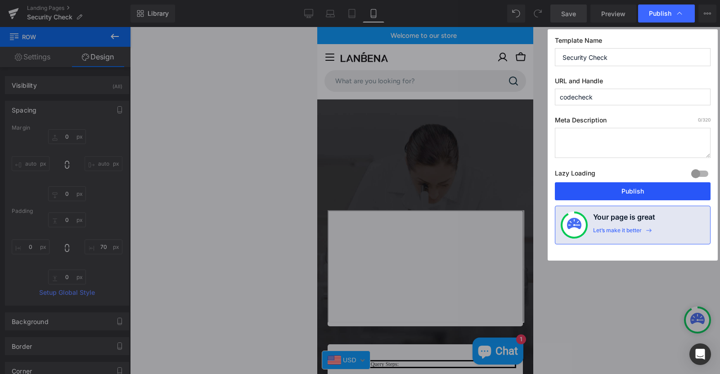
click at [634, 192] on button "Publish" at bounding box center [633, 191] width 156 height 18
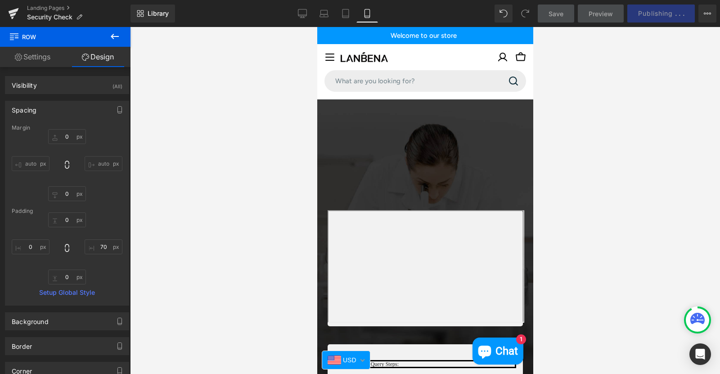
click at [702, 219] on div at bounding box center [425, 200] width 590 height 347
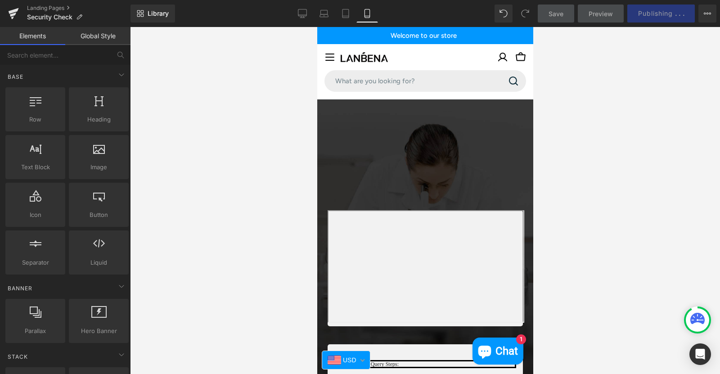
click at [665, 182] on div at bounding box center [425, 200] width 590 height 347
click at [653, 17] on div "Save Preview Publishing . . . Scheduled View Live Page View with current Templa…" at bounding box center [627, 13] width 186 height 18
click at [647, 12] on div "Save Preview Publishing . . . Scheduled View Live Page View with current Templa…" at bounding box center [627, 13] width 186 height 18
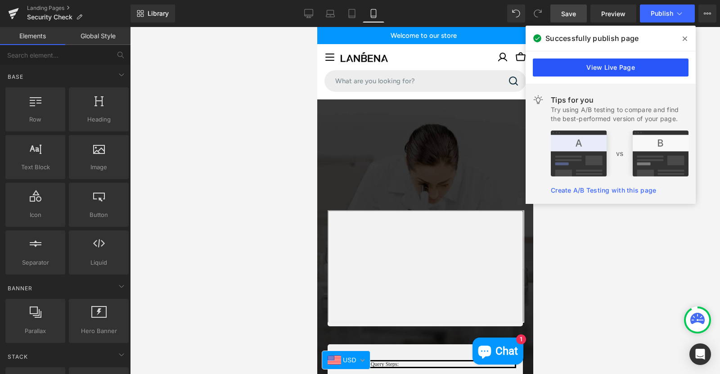
click at [623, 65] on link "View Live Page" at bounding box center [610, 67] width 156 height 18
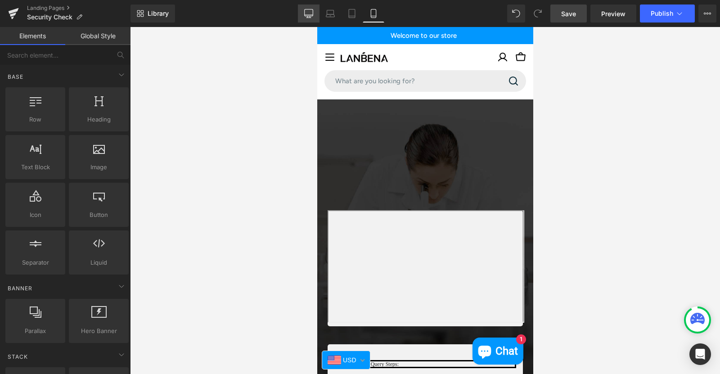
click at [313, 18] on link "Desktop" at bounding box center [309, 13] width 22 height 18
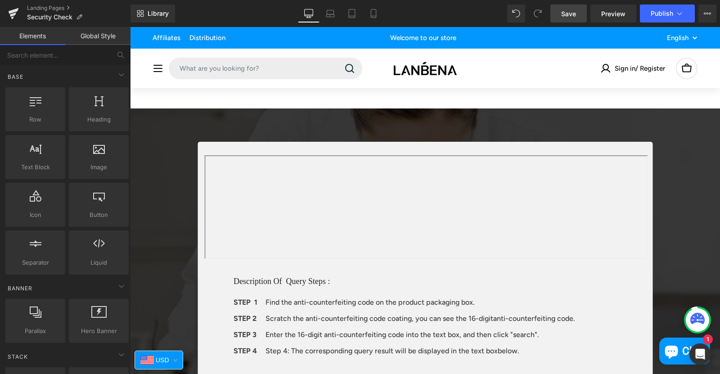
scroll to position [81, 0]
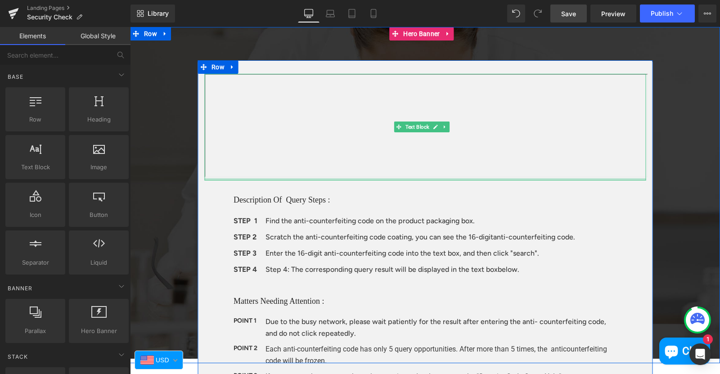
click at [590, 177] on div at bounding box center [424, 127] width 441 height 107
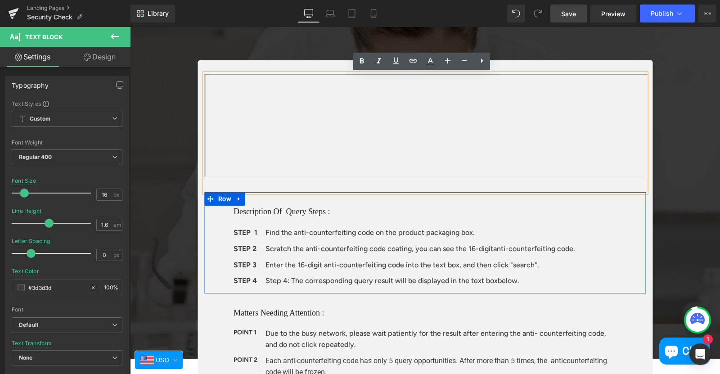
click at [631, 214] on div "Description Of Query Steps : Heading STEP 1 Text Block Find the anti-counterfei…" at bounding box center [424, 242] width 441 height 101
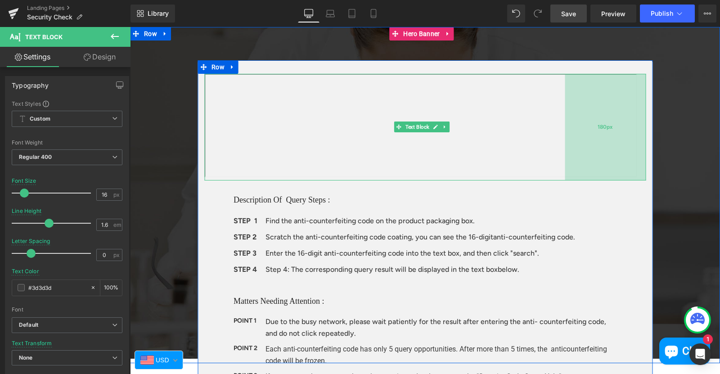
drag, startPoint x: 637, startPoint y: 163, endPoint x: 628, endPoint y: 165, distance: 9.2
click at [628, 165] on div "180px" at bounding box center [604, 127] width 81 height 107
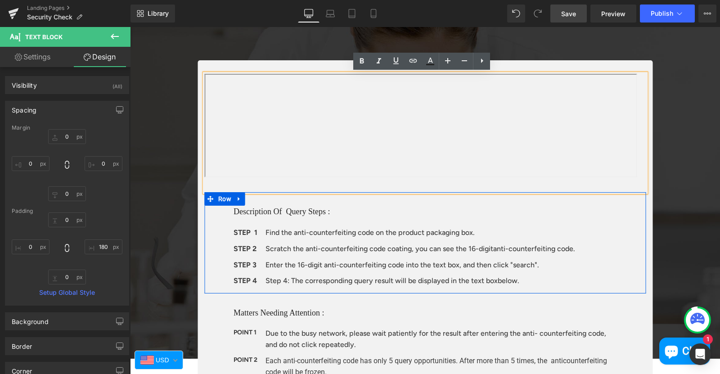
click at [617, 222] on div "Description Of Query Steps : Heading STEP 1 Text Block Find the anti-counterfei…" at bounding box center [424, 242] width 441 height 101
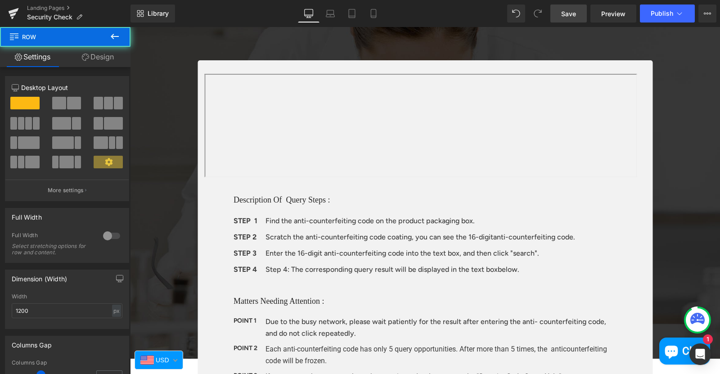
click at [130, 27] on div "180px" at bounding box center [130, 27] width 0 height 0
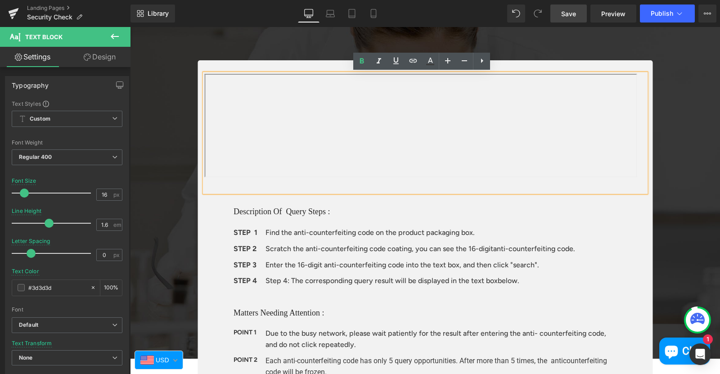
click at [599, 231] on p "Find the anti-counterfeiting code on the product packaging box." at bounding box center [440, 233] width 351 height 12
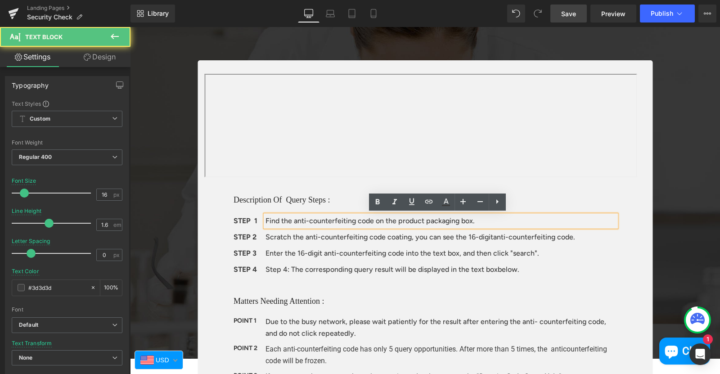
click at [130, 27] on div "180px" at bounding box center [130, 27] width 0 height 0
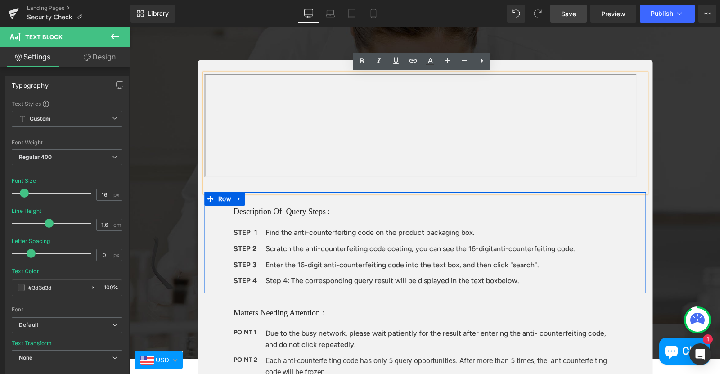
click at [619, 226] on div "Description Of Query Steps : Heading STEP 1 Text Block Find the anti-counterfei…" at bounding box center [424, 242] width 441 height 101
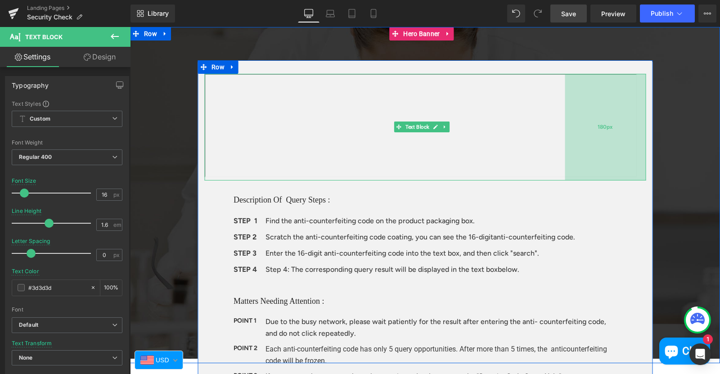
click at [636, 141] on div "180px" at bounding box center [604, 127] width 81 height 107
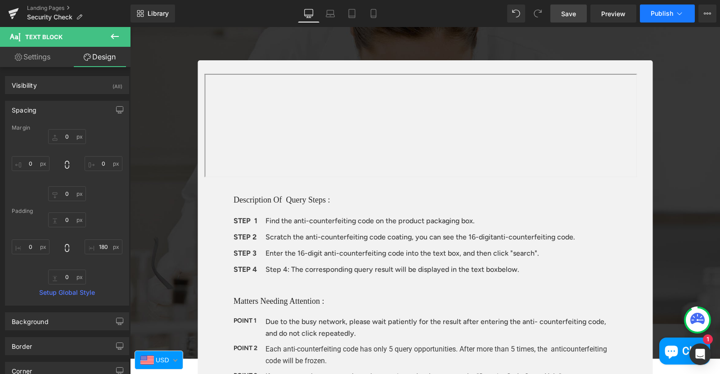
click at [660, 13] on span "Publish" at bounding box center [661, 13] width 22 height 7
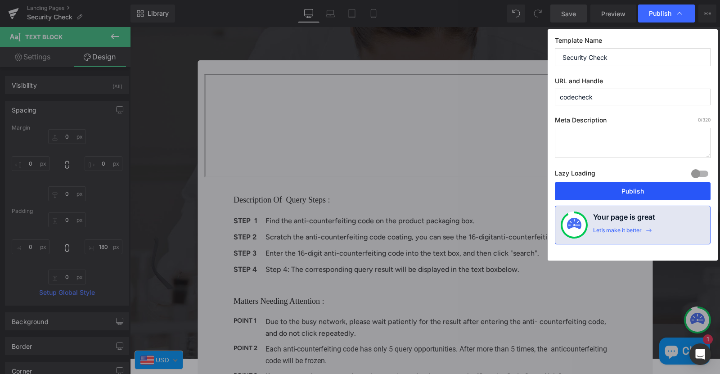
click at [610, 197] on button "Publish" at bounding box center [633, 191] width 156 height 18
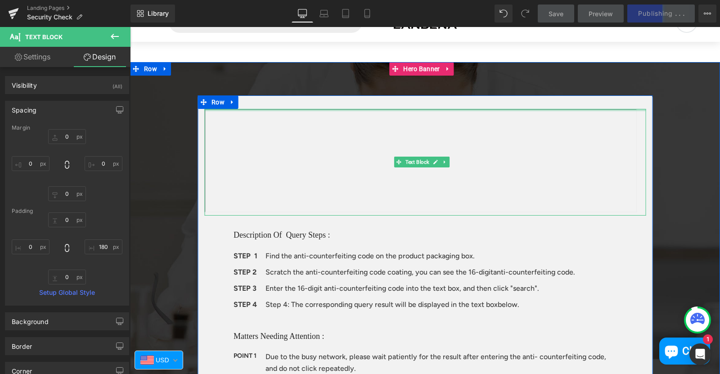
scroll to position [0, 0]
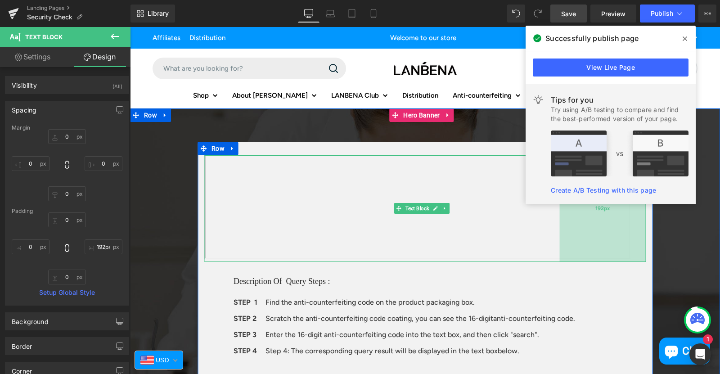
drag, startPoint x: 631, startPoint y: 238, endPoint x: 626, endPoint y: 239, distance: 5.5
click at [626, 239] on div "192px" at bounding box center [602, 208] width 86 height 107
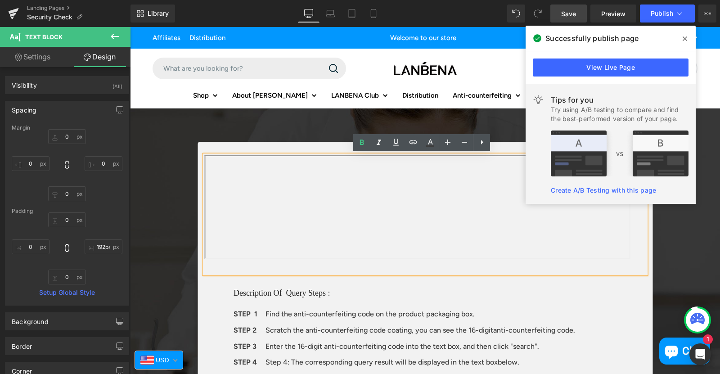
click at [684, 36] on icon at bounding box center [684, 38] width 4 height 7
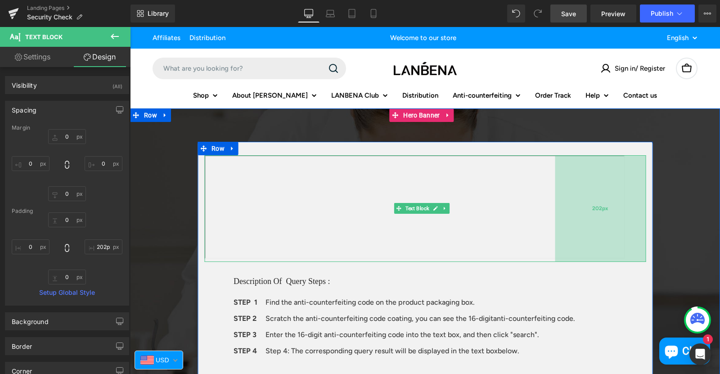
type input "200px"
click at [619, 208] on div "200px" at bounding box center [600, 208] width 90 height 107
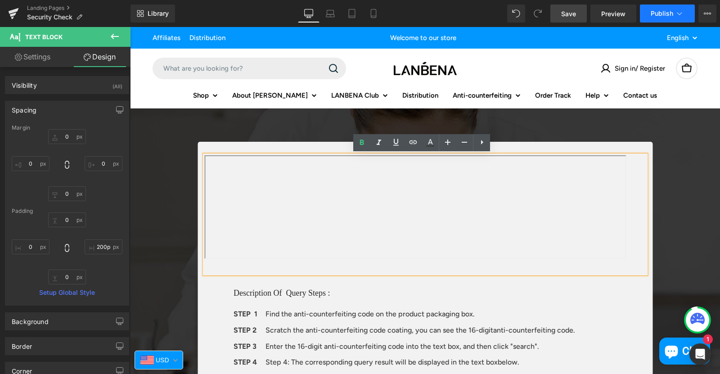
click at [653, 9] on button "Publish" at bounding box center [667, 13] width 55 height 18
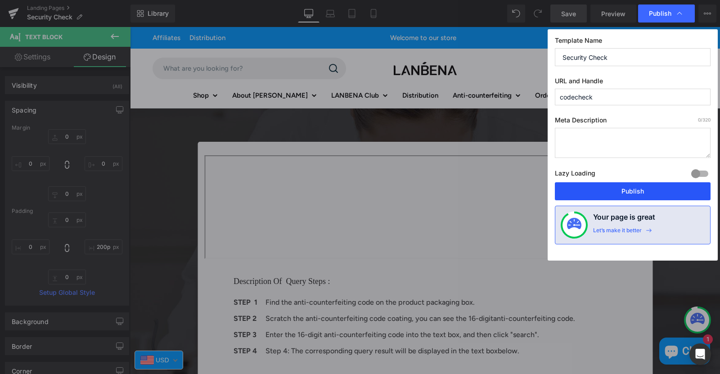
click at [601, 186] on button "Publish" at bounding box center [633, 191] width 156 height 18
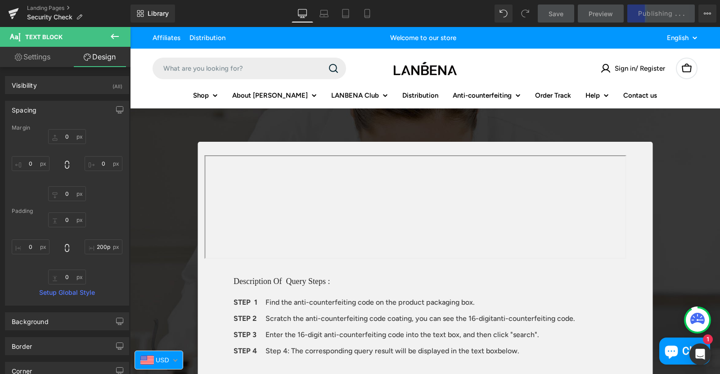
drag, startPoint x: 569, startPoint y: 356, endPoint x: 612, endPoint y: 278, distance: 88.4
click at [130, 27] on div at bounding box center [130, 27] width 0 height 0
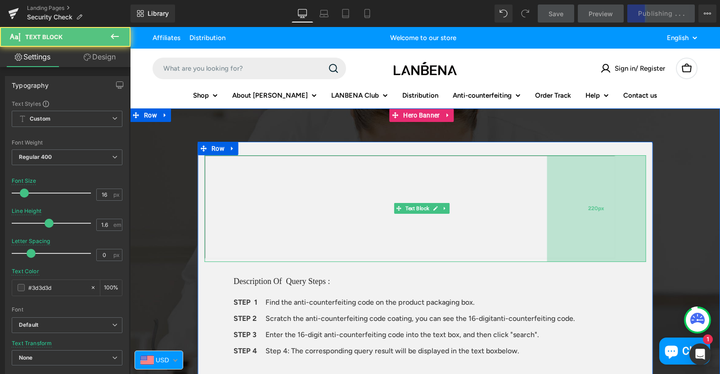
drag, startPoint x: 625, startPoint y: 198, endPoint x: 616, endPoint y: 200, distance: 9.1
click at [613, 200] on div "220px" at bounding box center [595, 208] width 99 height 107
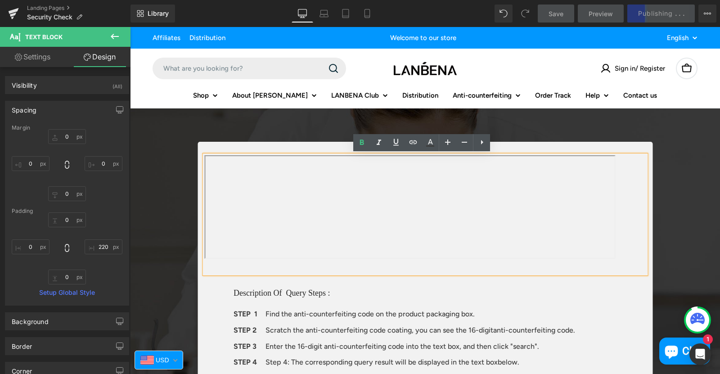
click at [652, 17] on div "Save Preview Publishing . . . Scheduled View Live Page View with current Templa…" at bounding box center [627, 13] width 186 height 18
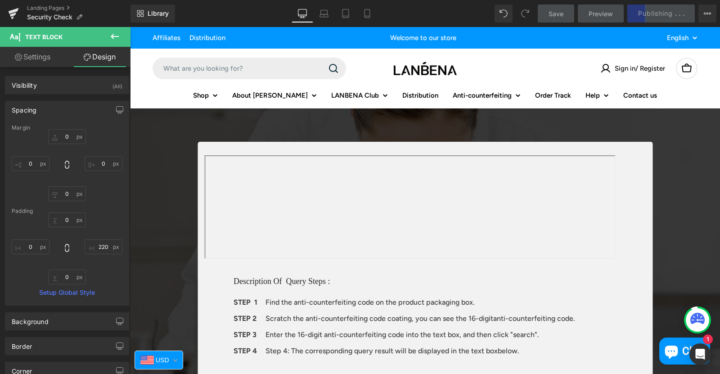
click at [644, 12] on div "Save Preview Publishing . . . Scheduled View Live Page View with current Templa…" at bounding box center [627, 13] width 186 height 18
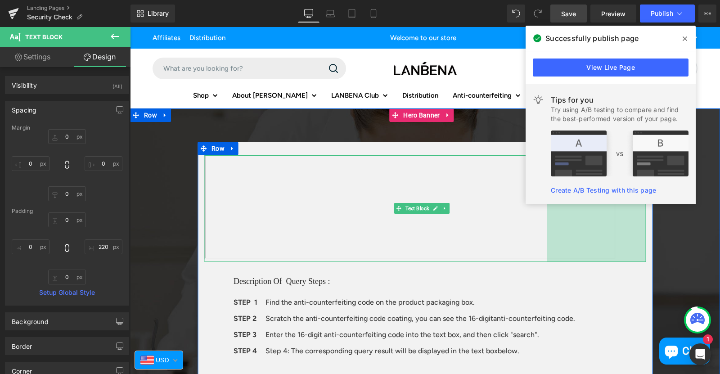
click at [611, 232] on div "220px" at bounding box center [595, 208] width 99 height 107
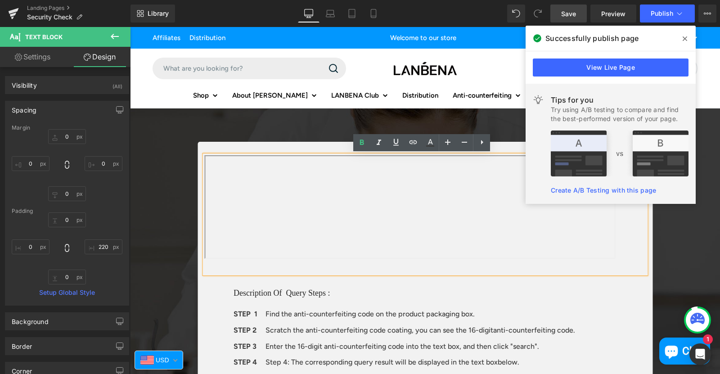
click at [685, 39] on icon at bounding box center [684, 38] width 4 height 4
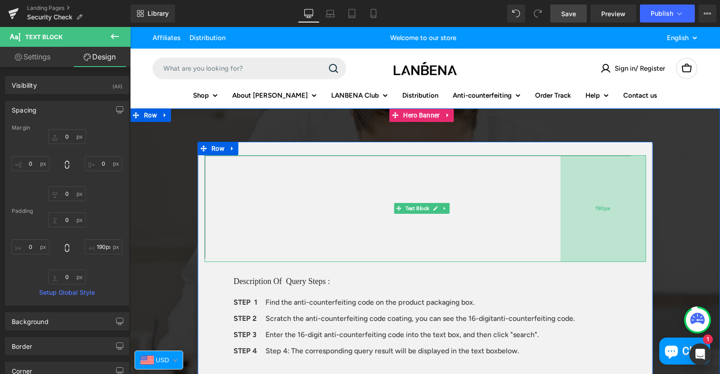
drag, startPoint x: 616, startPoint y: 213, endPoint x: 629, endPoint y: 210, distance: 14.0
click at [629, 210] on div "190px" at bounding box center [602, 208] width 85 height 107
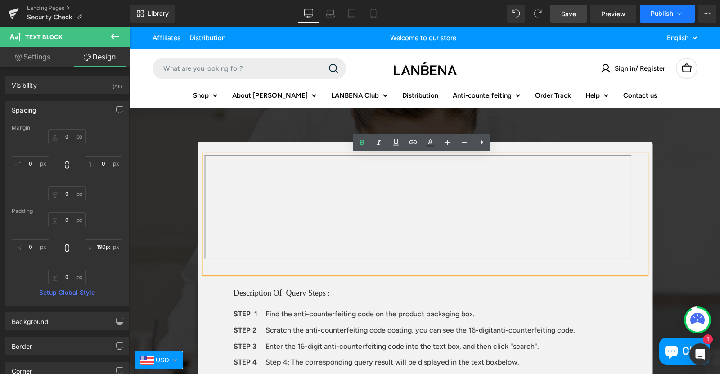
click at [659, 11] on span "Publish" at bounding box center [661, 13] width 22 height 7
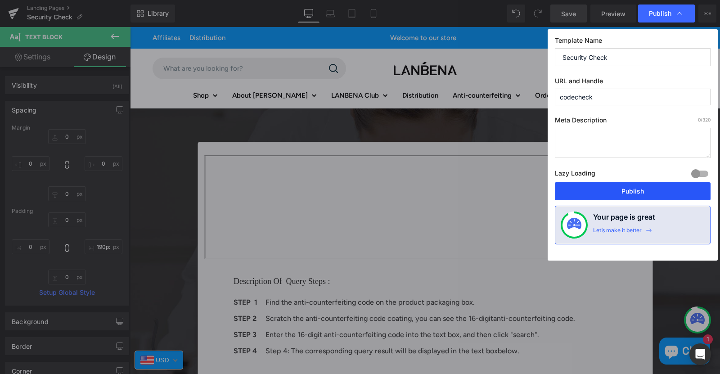
drag, startPoint x: 645, startPoint y: 188, endPoint x: 512, endPoint y: 161, distance: 135.8
click at [645, 188] on button "Publish" at bounding box center [633, 191] width 156 height 18
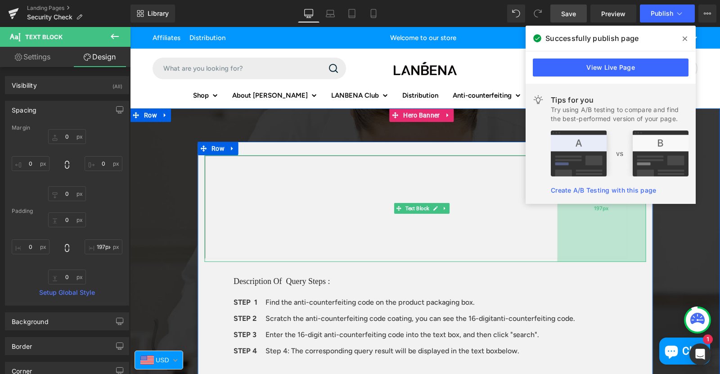
type input "195px"
click at [627, 243] on div "195px" at bounding box center [602, 208] width 88 height 107
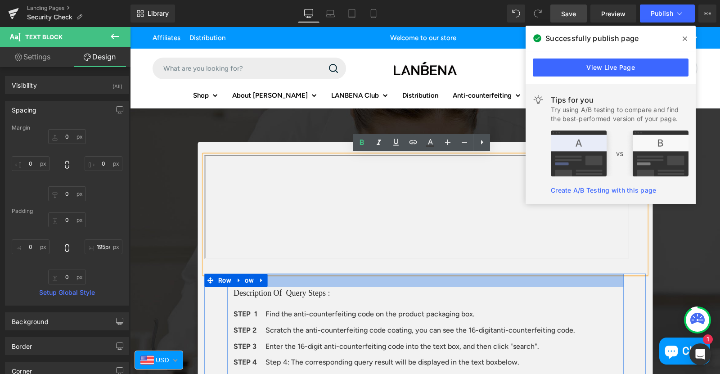
click at [367, 289] on h1 "Description Of Query Steps :" at bounding box center [424, 293] width 383 height 12
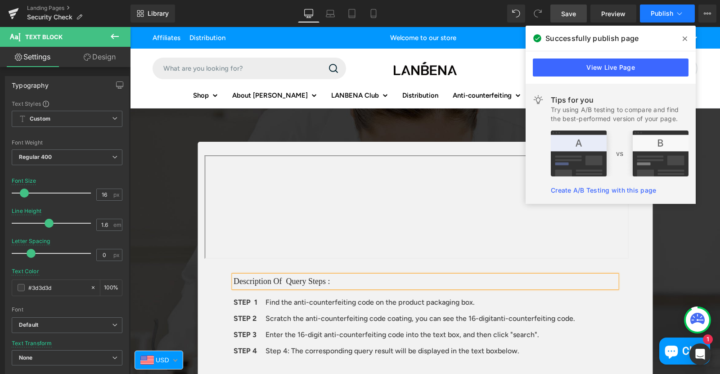
click at [658, 11] on span "Publish" at bounding box center [661, 13] width 22 height 7
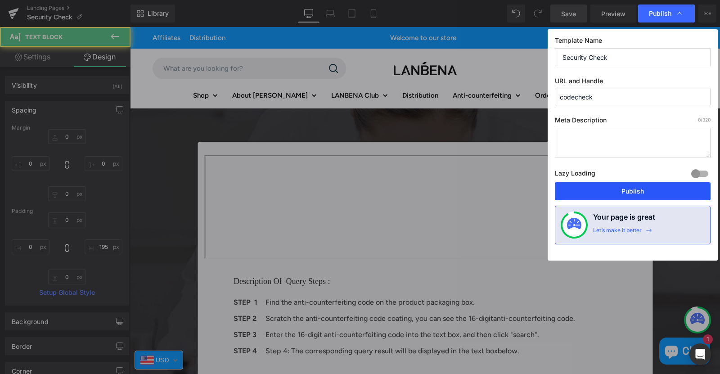
click at [599, 196] on button "Publish" at bounding box center [633, 191] width 156 height 18
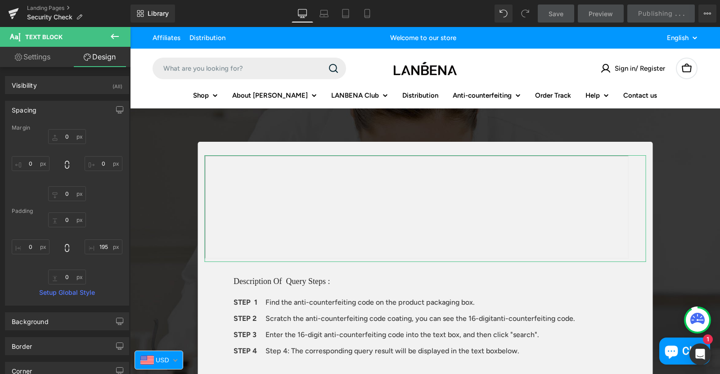
click at [31, 63] on link "Settings" at bounding box center [32, 57] width 65 height 20
type input "100"
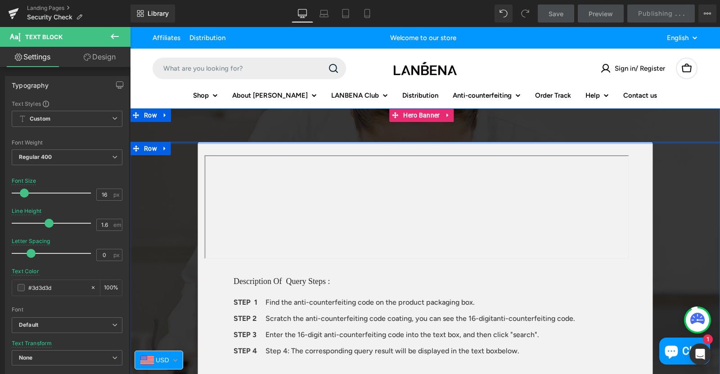
click at [183, 142] on div at bounding box center [425, 143] width 590 height 2
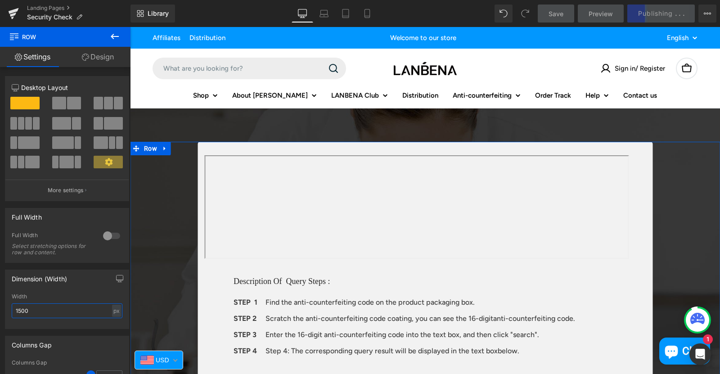
click at [20, 311] on input "1500" at bounding box center [67, 310] width 111 height 15
click at [94, 272] on div "Dimension (Width)" at bounding box center [66, 278] width 123 height 17
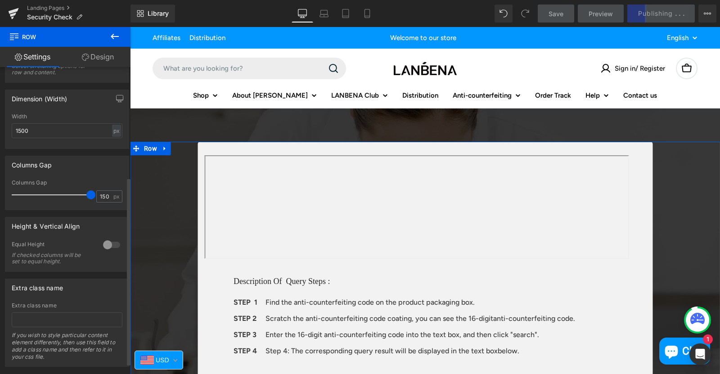
scroll to position [198, 0]
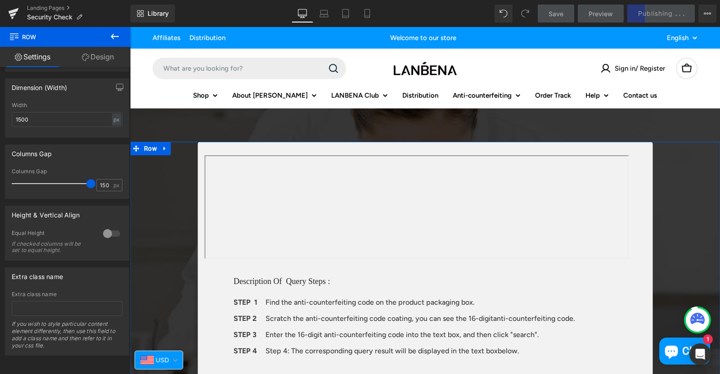
click at [96, 56] on link "Design" at bounding box center [97, 57] width 65 height 20
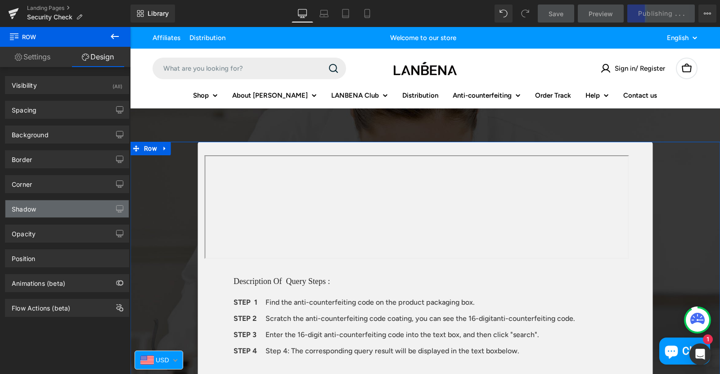
type input "0"
type input "10"
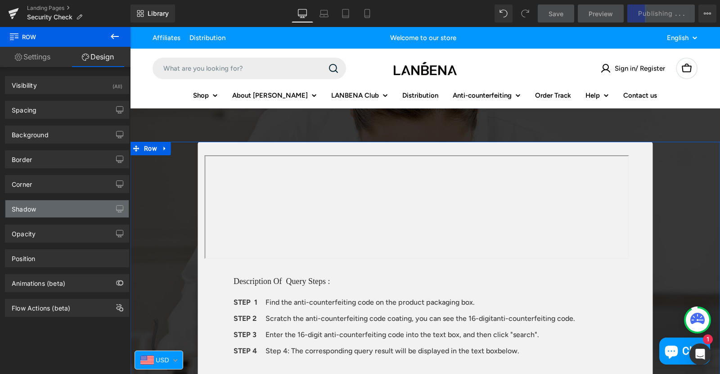
type input "0"
type input "none"
type input "0"
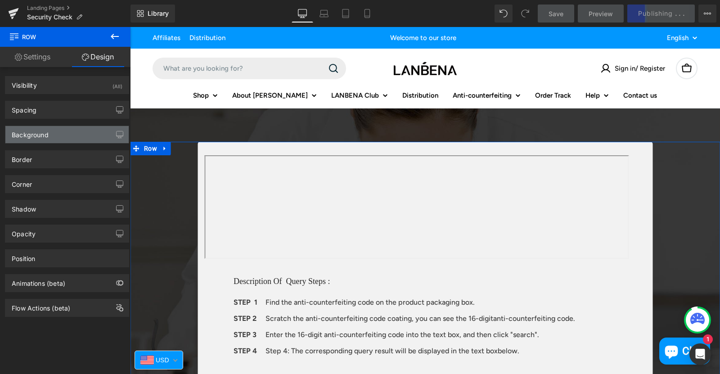
click at [36, 132] on div "Background" at bounding box center [30, 132] width 37 height 13
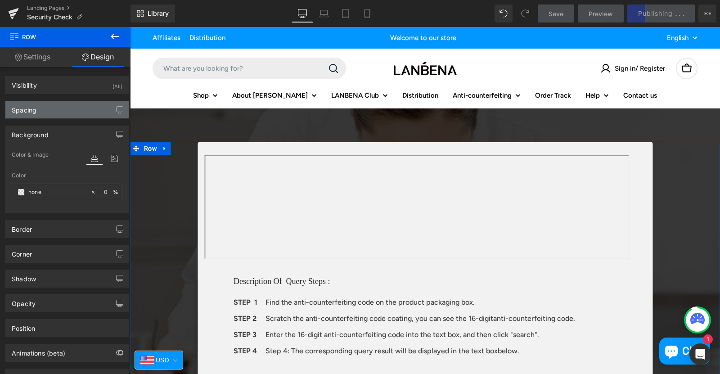
click at [38, 108] on div "Spacing" at bounding box center [66, 109] width 123 height 17
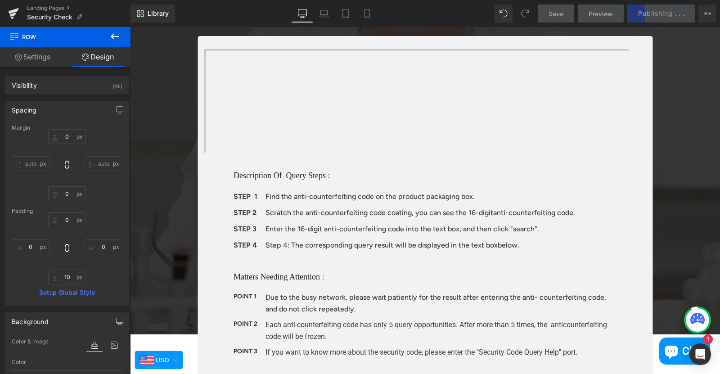
scroll to position [0, 0]
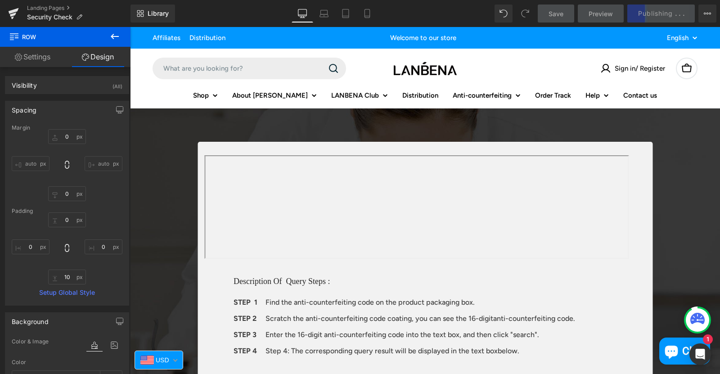
click at [640, 7] on div "Save Preview Publishing . . . Scheduled View Live Page View with current Templa…" at bounding box center [627, 13] width 186 height 18
click at [34, 60] on link "Settings" at bounding box center [32, 57] width 65 height 20
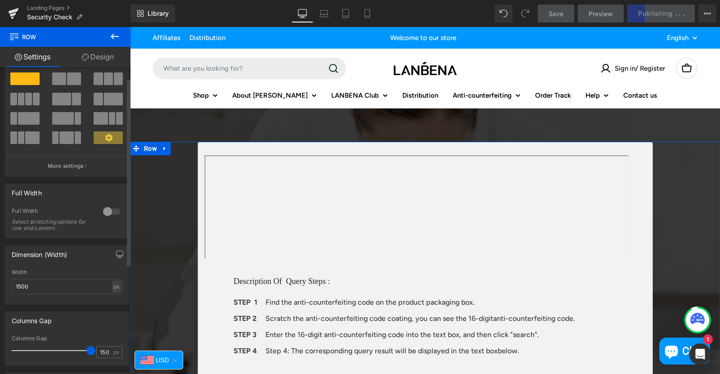
scroll to position [18, 0]
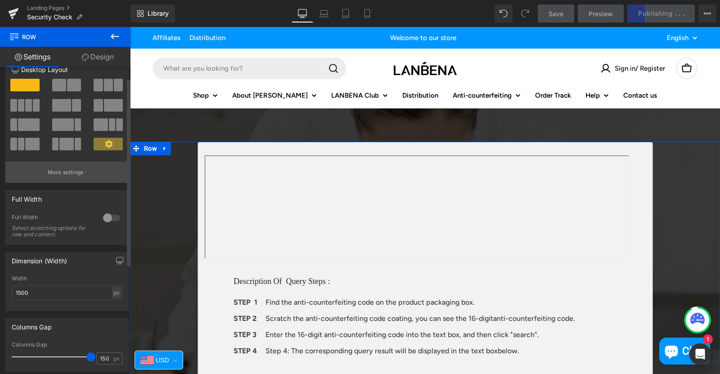
click at [67, 170] on p "More settings" at bounding box center [66, 172] width 36 height 8
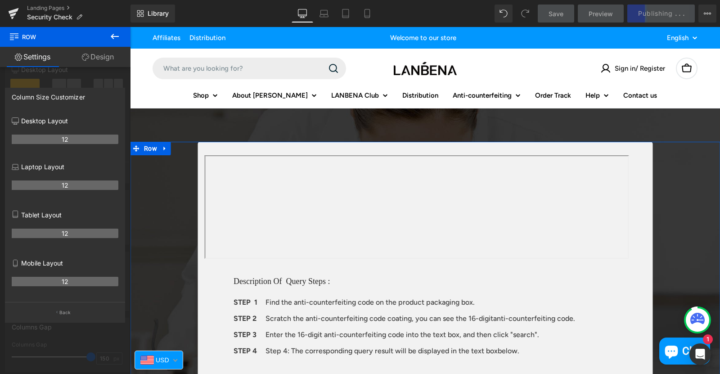
click at [63, 332] on div at bounding box center [65, 202] width 130 height 351
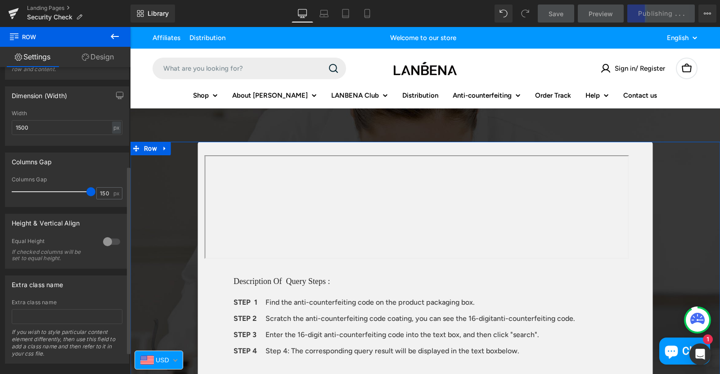
scroll to position [198, 0]
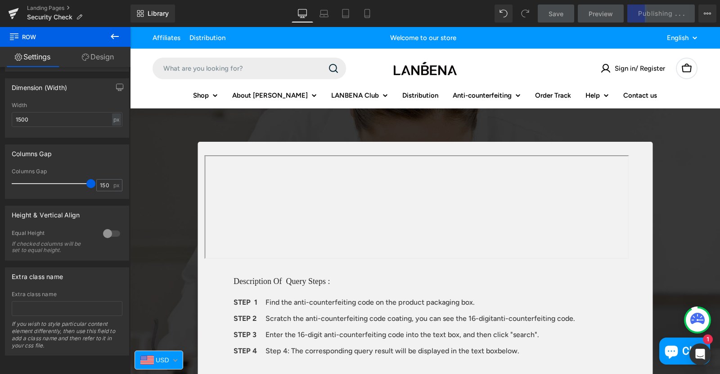
click at [664, 11] on div "Save Preview Publishing . . . Scheduled View Live Page View with current Templa…" at bounding box center [627, 13] width 186 height 18
click at [110, 36] on icon at bounding box center [114, 36] width 11 height 11
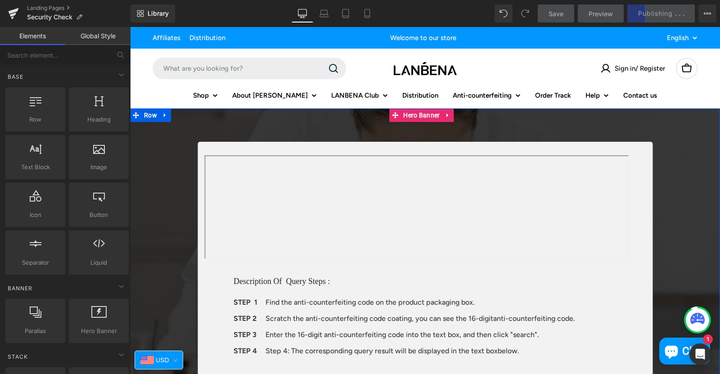
click at [416, 134] on img at bounding box center [425, 273] width 590 height 331
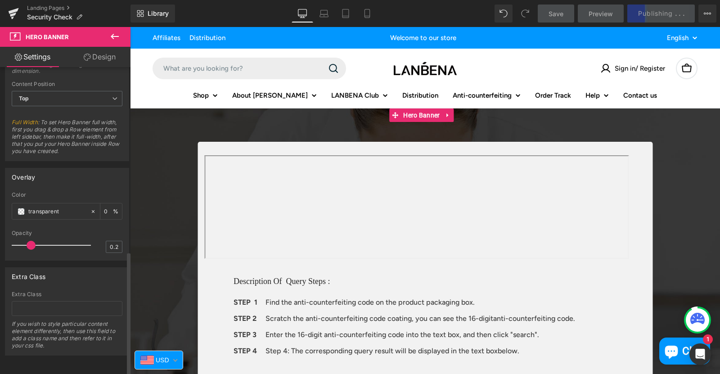
scroll to position [456, 0]
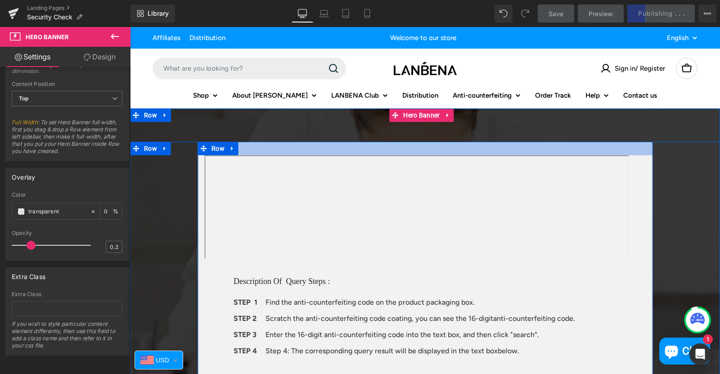
click at [348, 147] on div at bounding box center [424, 148] width 455 height 13
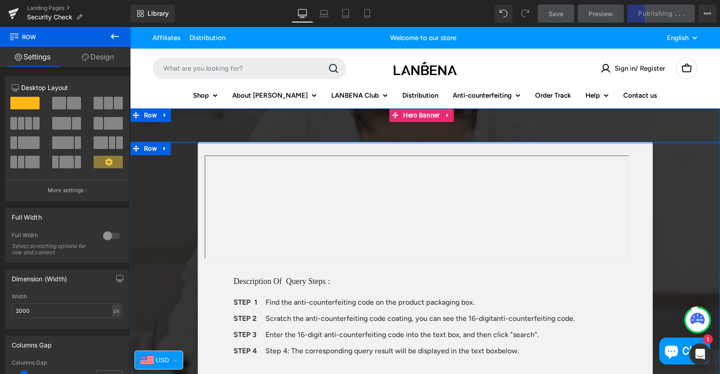
click at [172, 143] on div at bounding box center [425, 143] width 590 height 2
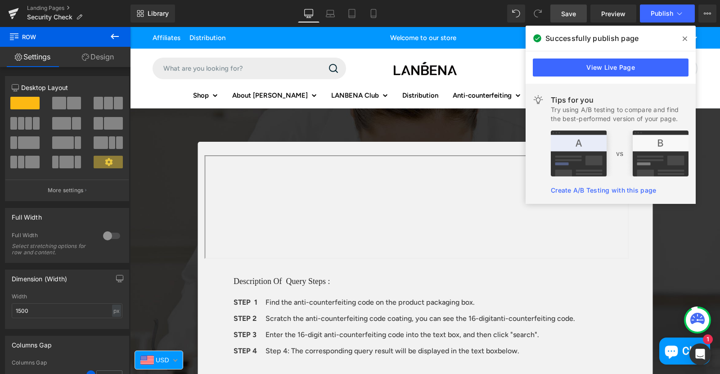
click at [114, 35] on icon at bounding box center [114, 36] width 11 height 11
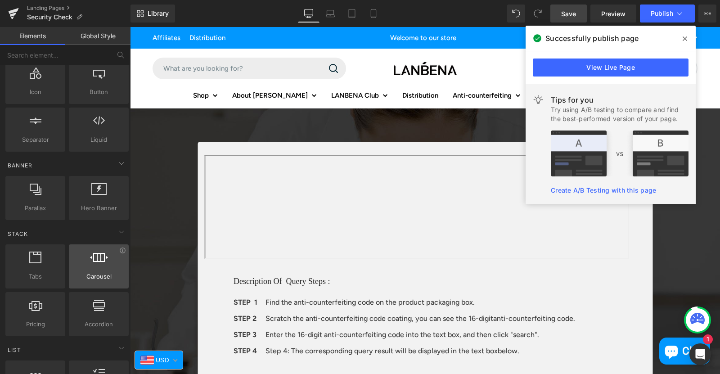
scroll to position [135, 0]
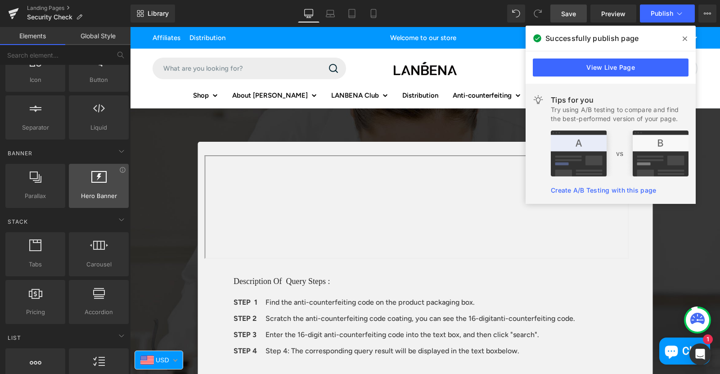
click at [107, 194] on span "Hero Banner" at bounding box center [99, 195] width 54 height 9
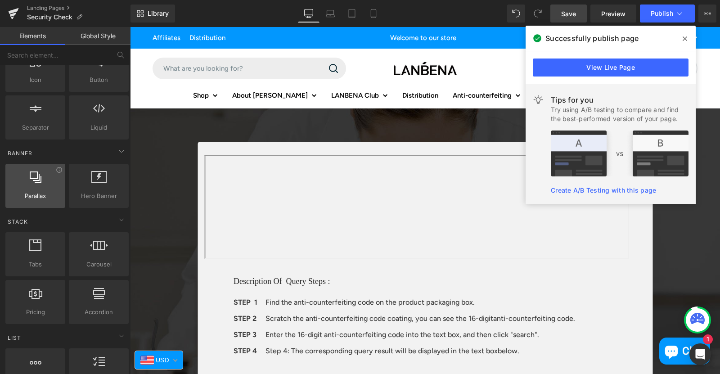
click at [37, 190] on div at bounding box center [35, 181] width 54 height 20
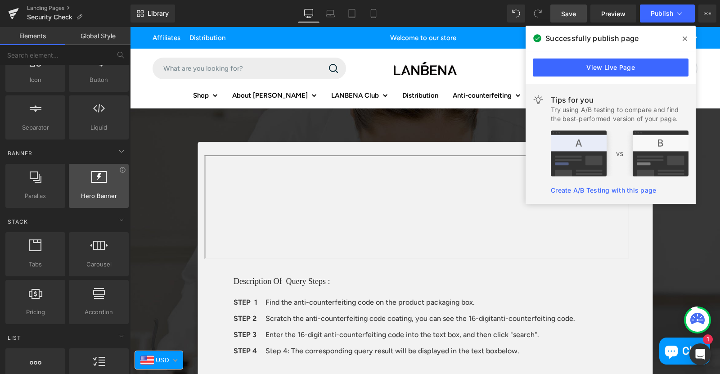
click at [94, 194] on span "Hero Banner" at bounding box center [99, 195] width 54 height 9
click at [375, 61] on div "Search Clear" at bounding box center [270, 69] width 236 height 22
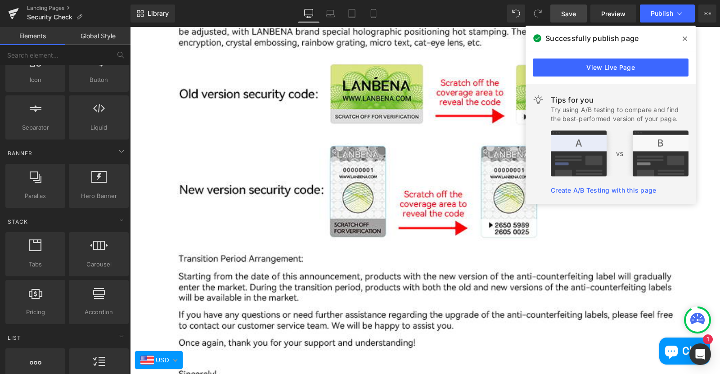
scroll to position [899, 0]
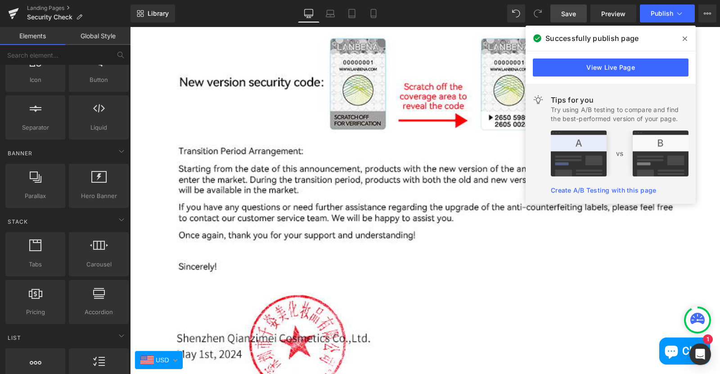
click at [684, 40] on icon at bounding box center [684, 38] width 4 height 7
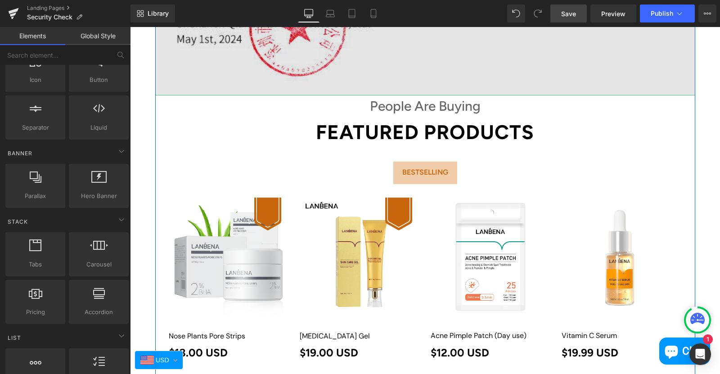
scroll to position [1349, 0]
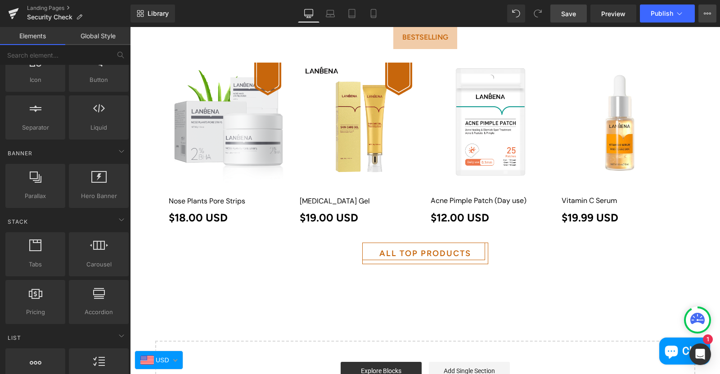
click at [712, 15] on button "View Live Page View with current Template Save Template to Library Schedule Pub…" at bounding box center [707, 13] width 18 height 18
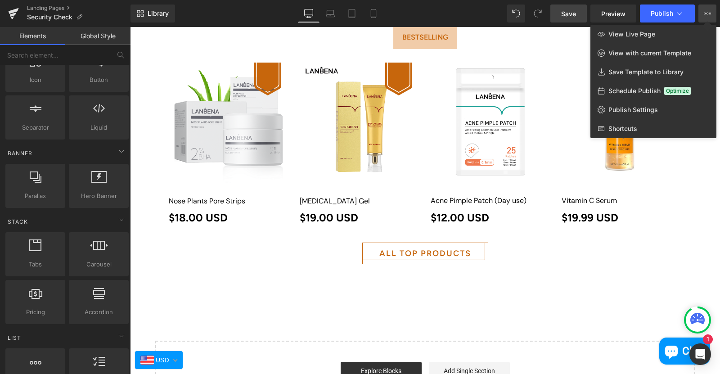
click at [712, 14] on button "View Live Page View with current Template Save Template to Library Schedule Pub…" at bounding box center [707, 13] width 18 height 18
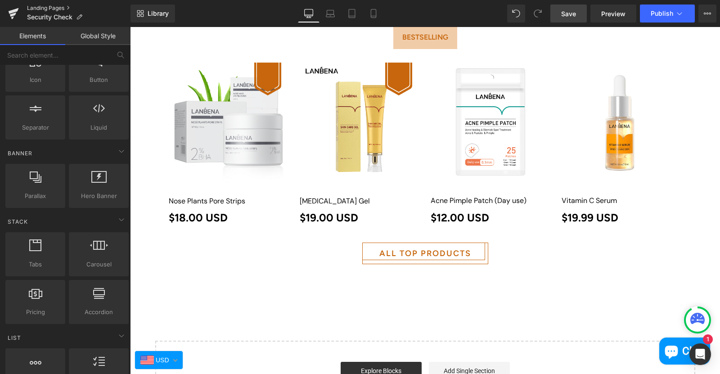
click at [49, 7] on link "Landing Pages" at bounding box center [78, 7] width 103 height 7
